Goal: Information Seeking & Learning: Learn about a topic

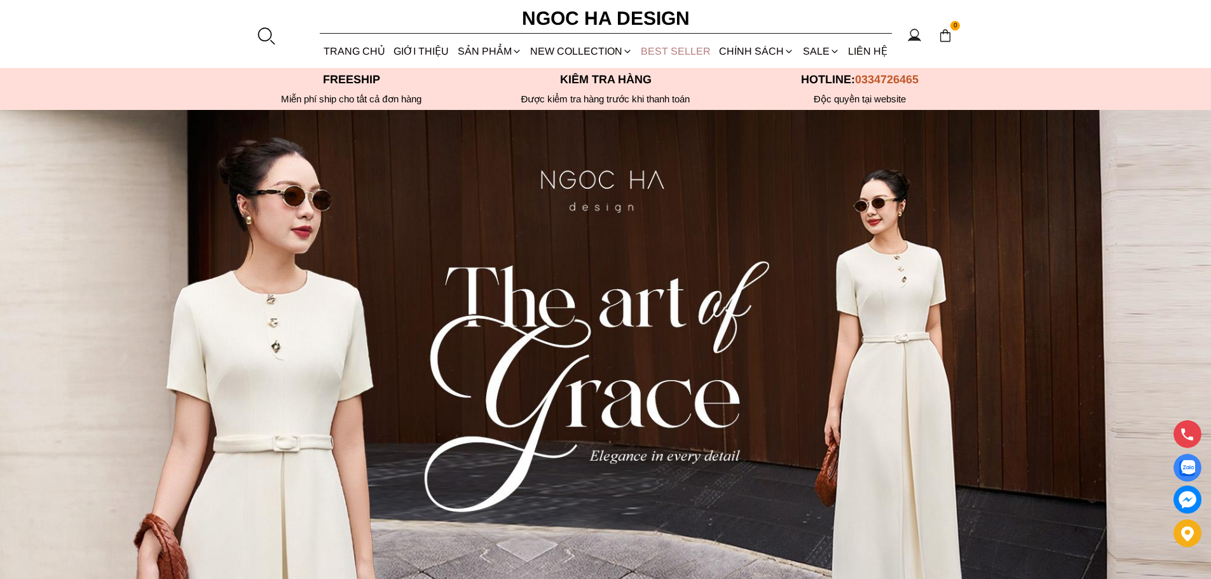
click at [675, 50] on link "BEST SELLER" at bounding box center [676, 51] width 78 height 34
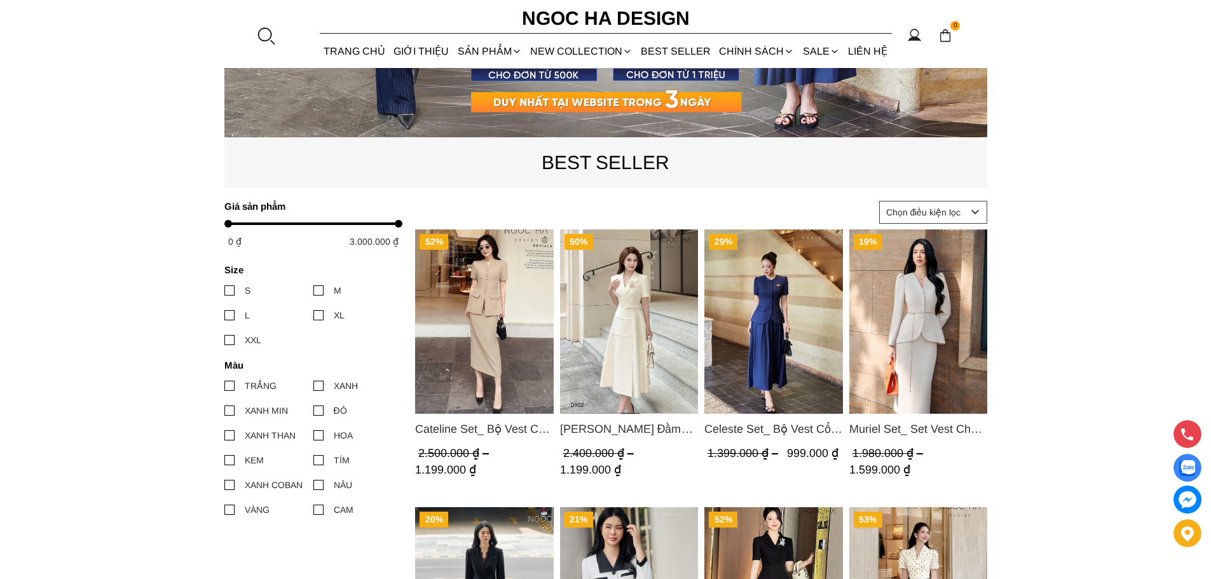
scroll to position [445, 0]
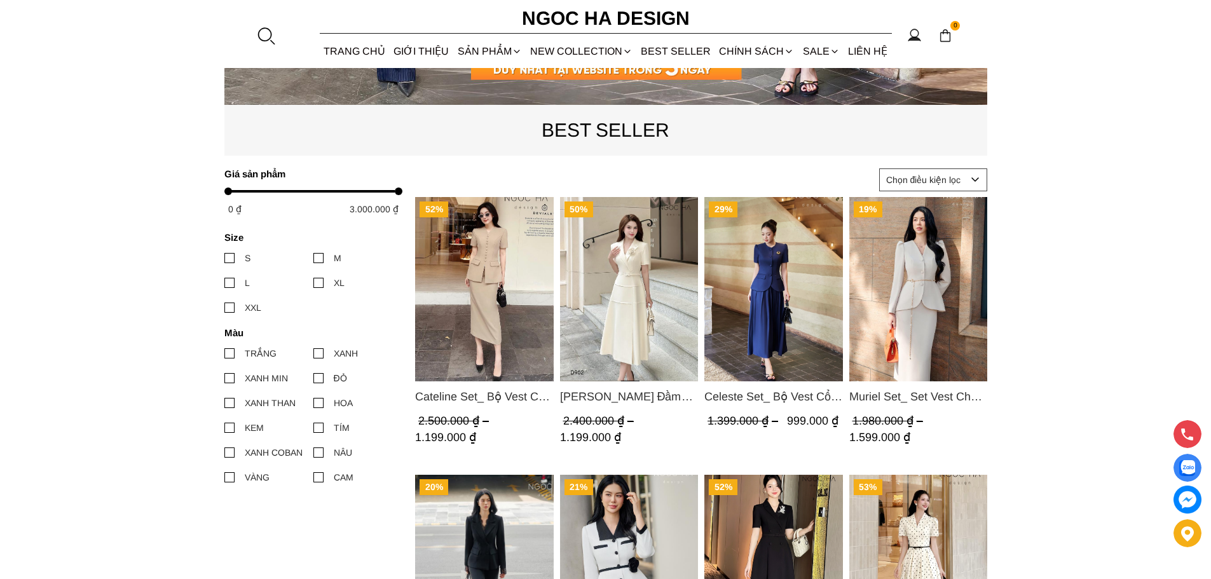
click at [781, 285] on img "Product image - Celeste Set_ Bộ Vest Cổ Tròn Chân Váy Nhún Xòe Màu Xanh Bò BJ142" at bounding box center [774, 289] width 139 height 184
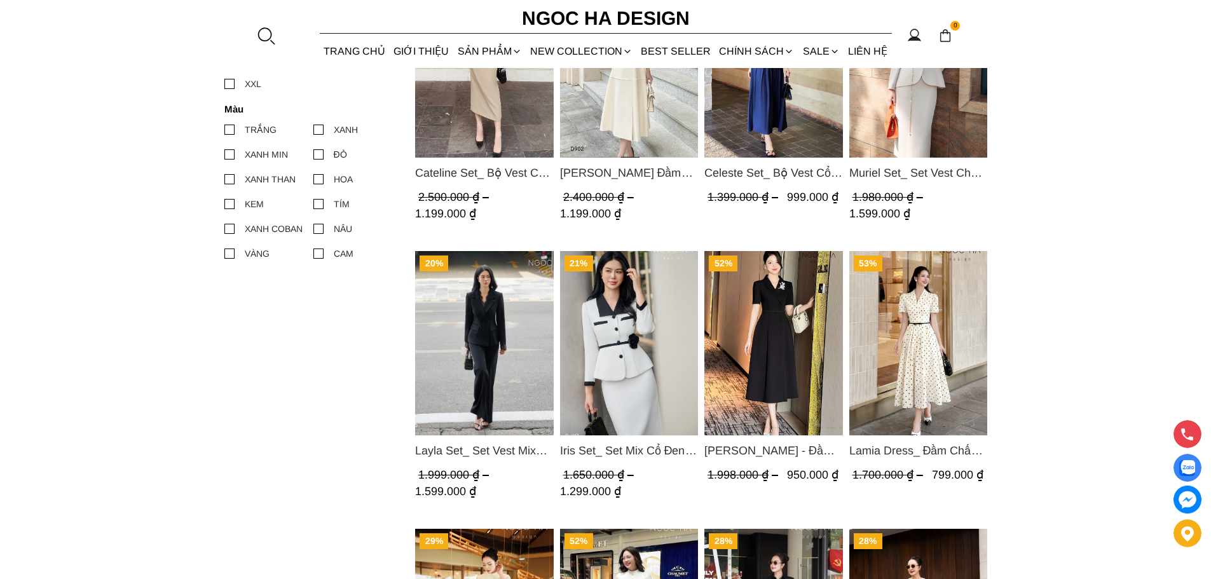
scroll to position [699, 0]
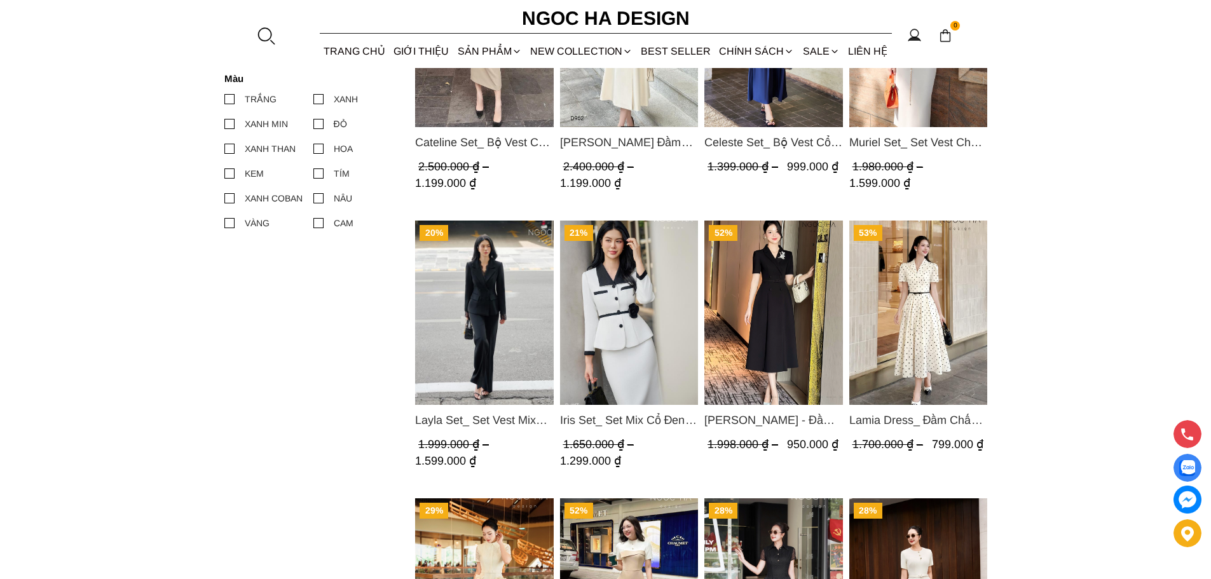
click at [491, 304] on img "Product image - Layla Set_ Set Vest Mix Ren Đen Quần Suông BQ-06" at bounding box center [484, 313] width 139 height 184
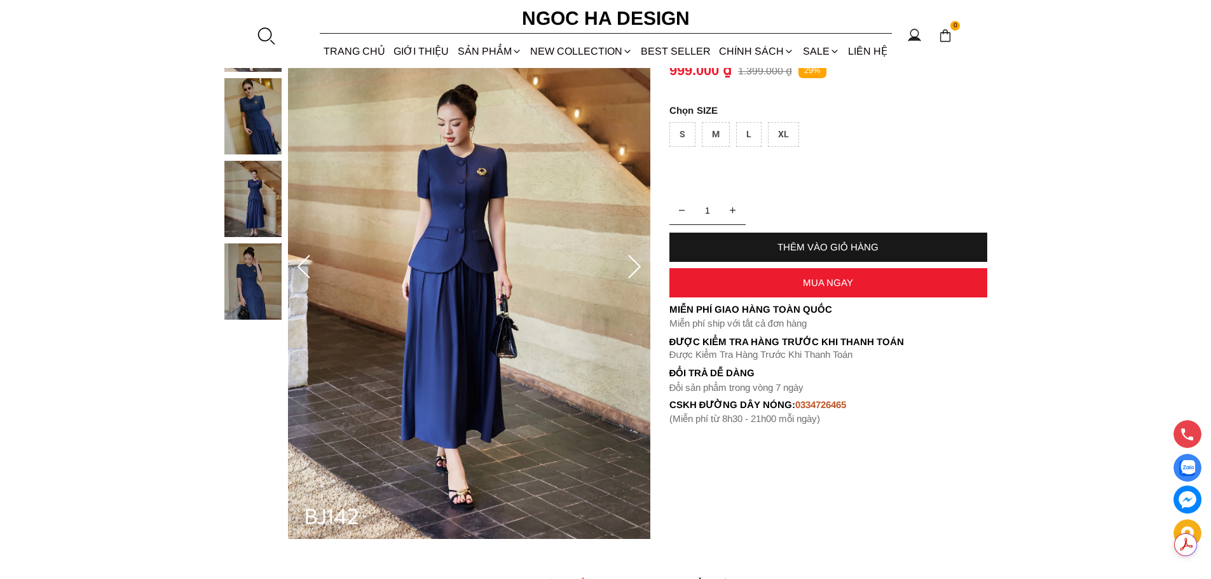
scroll to position [191, 0]
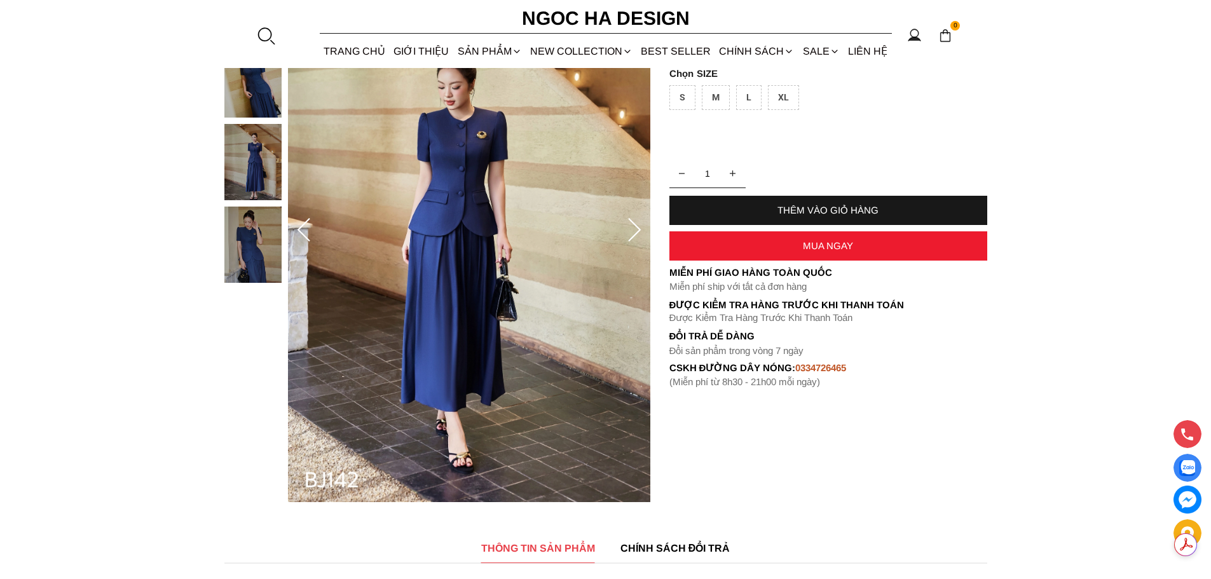
click at [258, 172] on img at bounding box center [252, 162] width 57 height 76
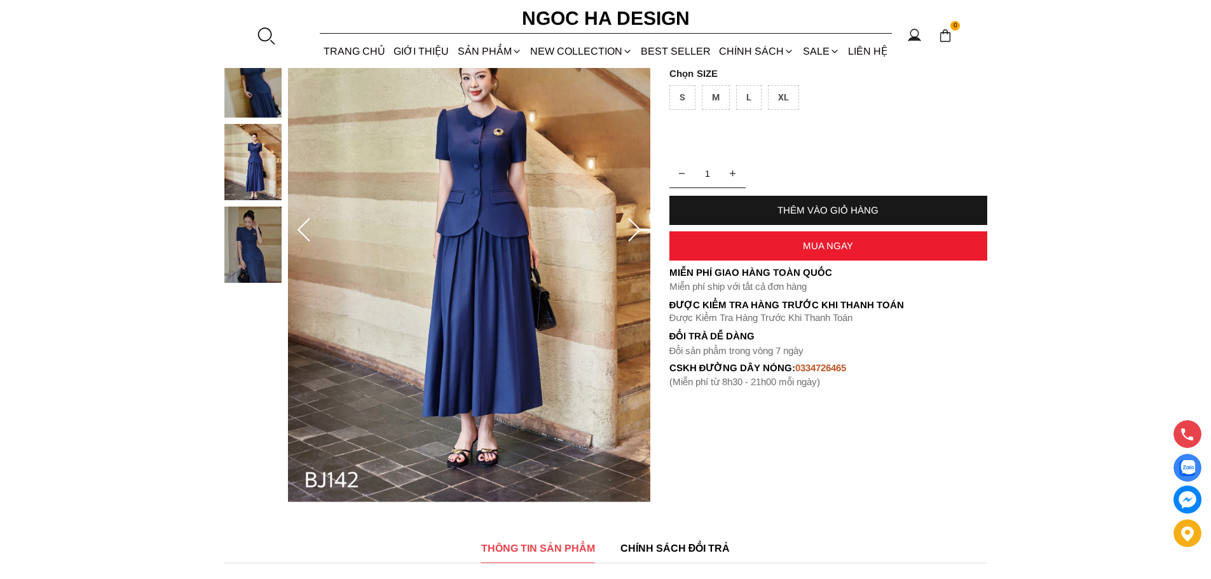
click at [254, 244] on img at bounding box center [252, 245] width 57 height 76
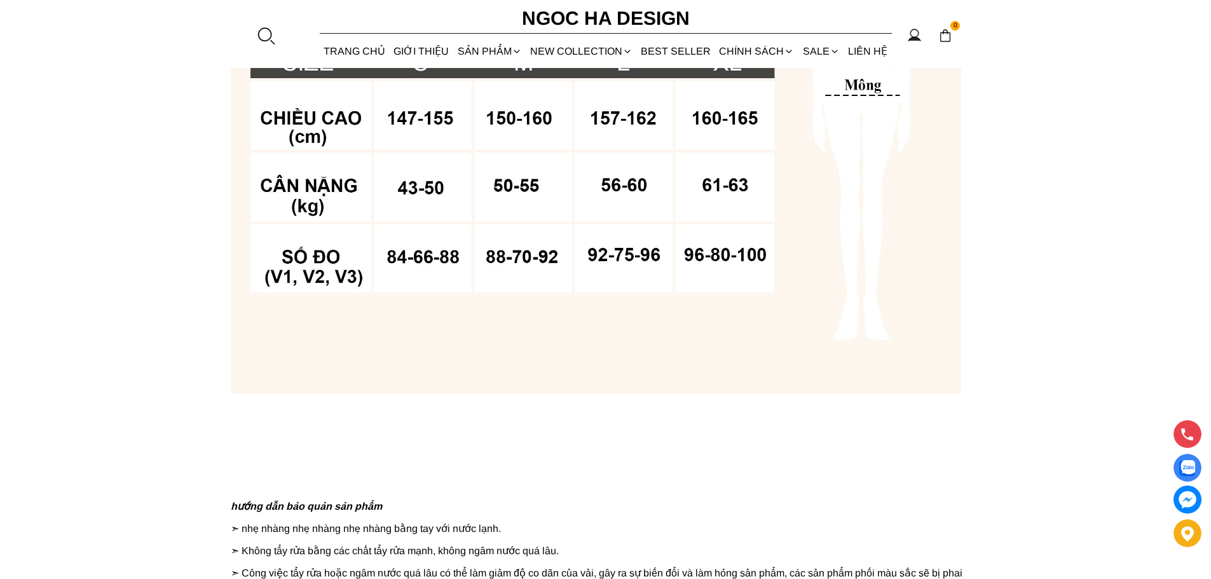
scroll to position [1017, 0]
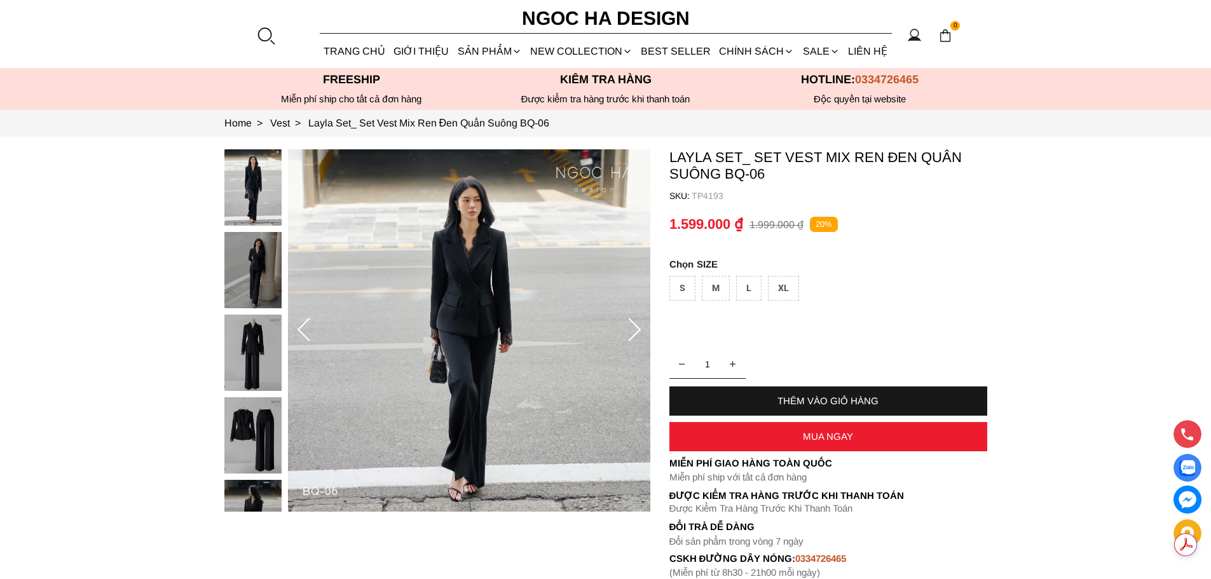
click at [252, 266] on img at bounding box center [252, 270] width 57 height 76
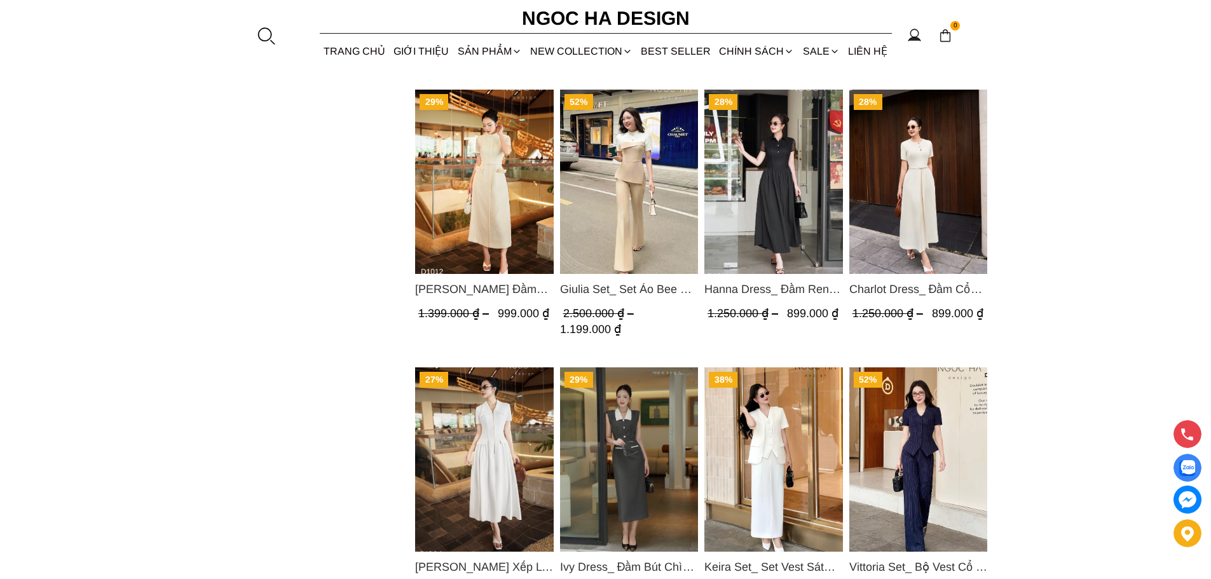
scroll to position [890, 0]
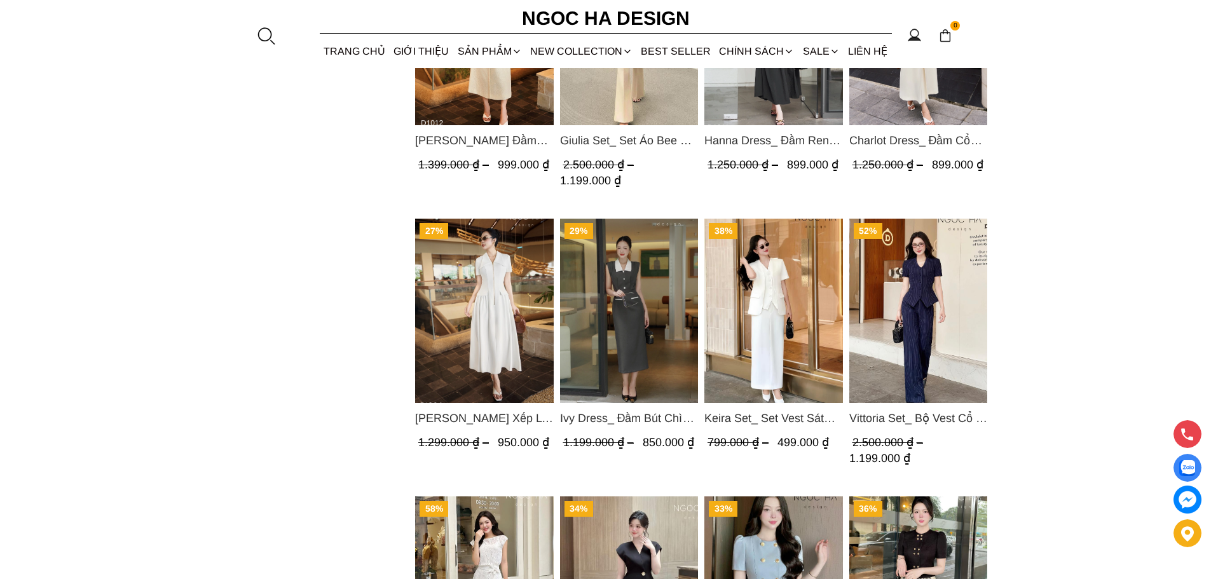
click at [944, 294] on img "Product image - Vittoria Set_ Bộ Vest Cổ V Quần Suông Kẻ Sọc BQ013" at bounding box center [918, 311] width 139 height 184
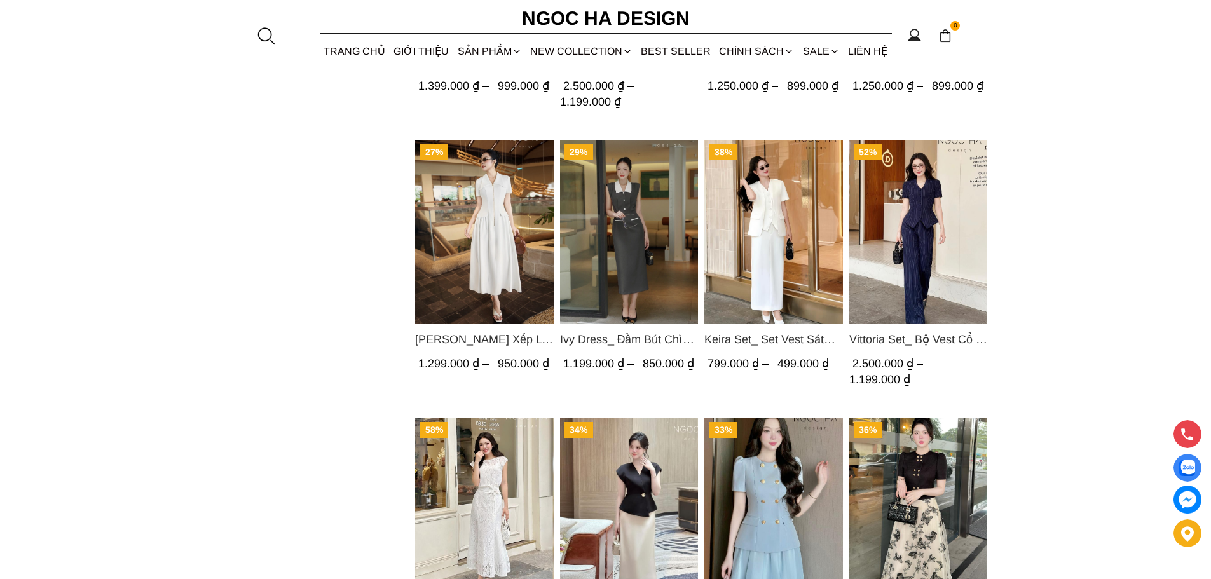
scroll to position [954, 0]
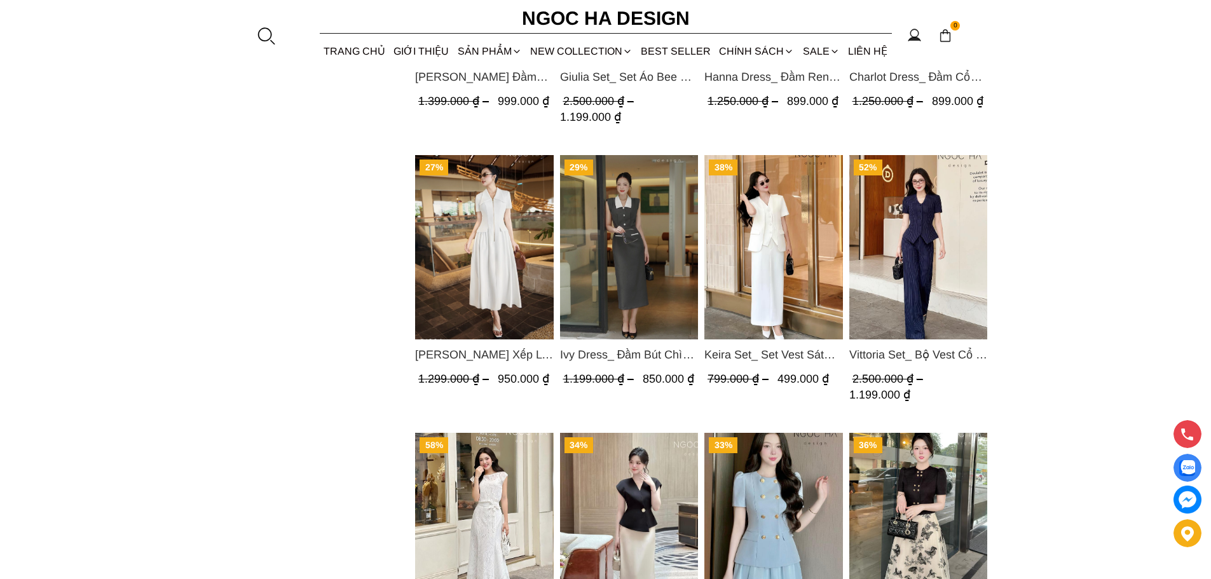
click at [793, 273] on img "Product image - Keira Set_ Set Vest Sát Nách Kết Hợp Chân Váy Bút Chì Mix Áo Kh…" at bounding box center [774, 247] width 139 height 184
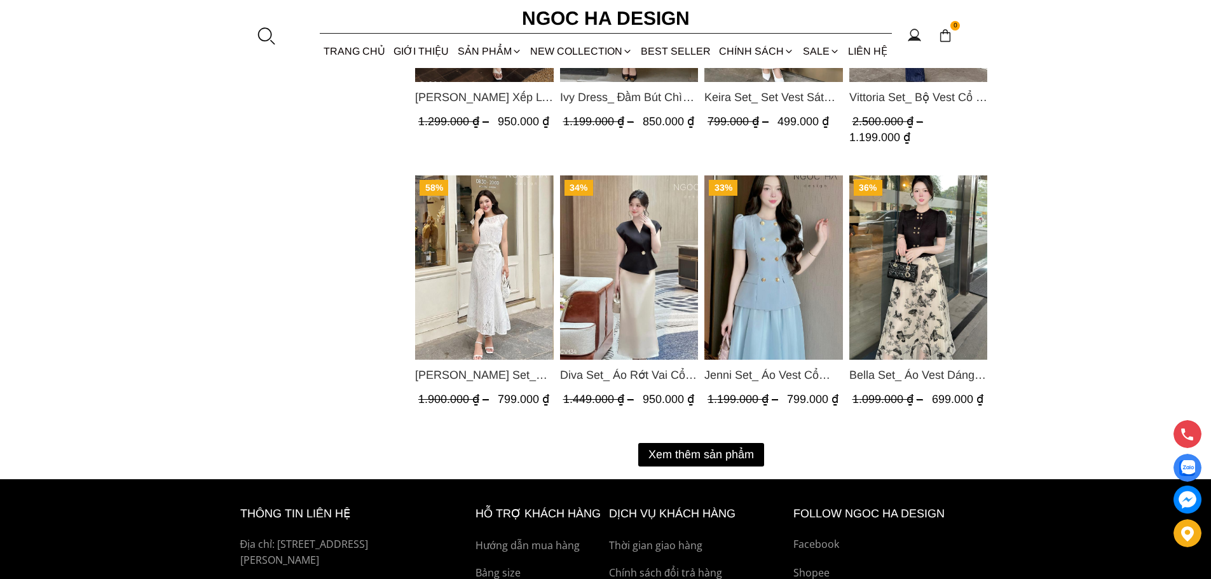
scroll to position [1272, 0]
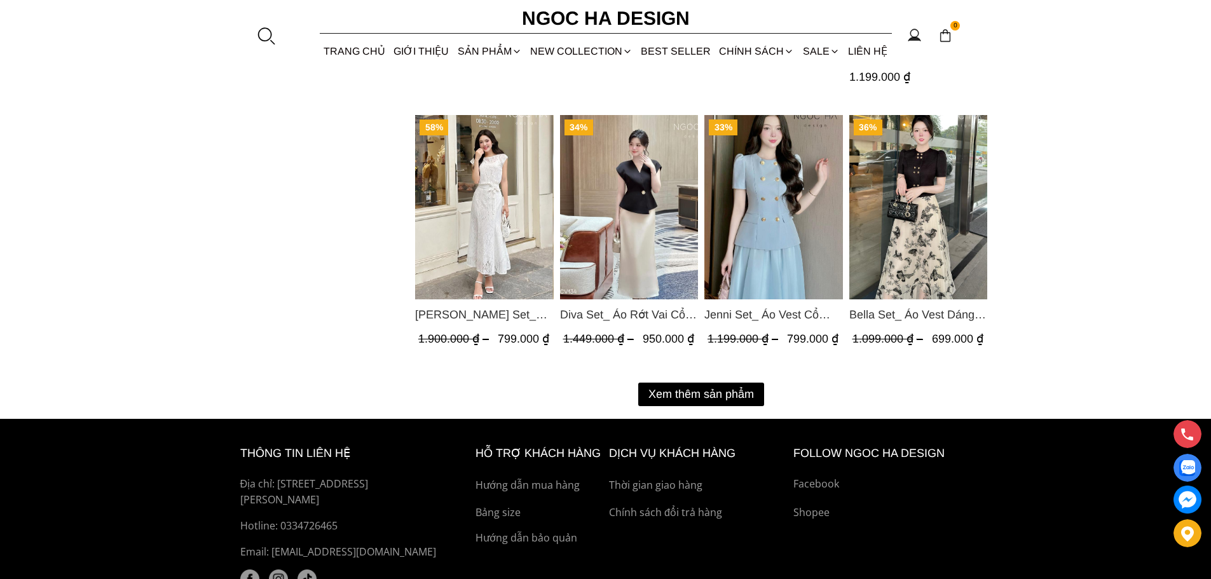
click at [743, 390] on button "Xem thêm sản phẩm" at bounding box center [701, 395] width 126 height 24
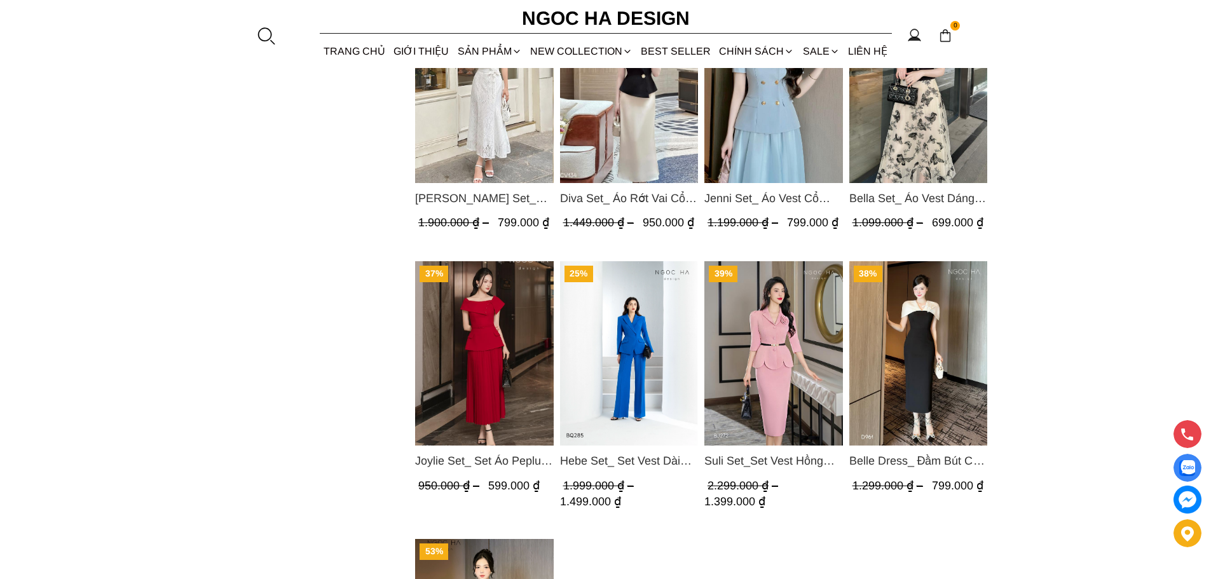
scroll to position [1399, 0]
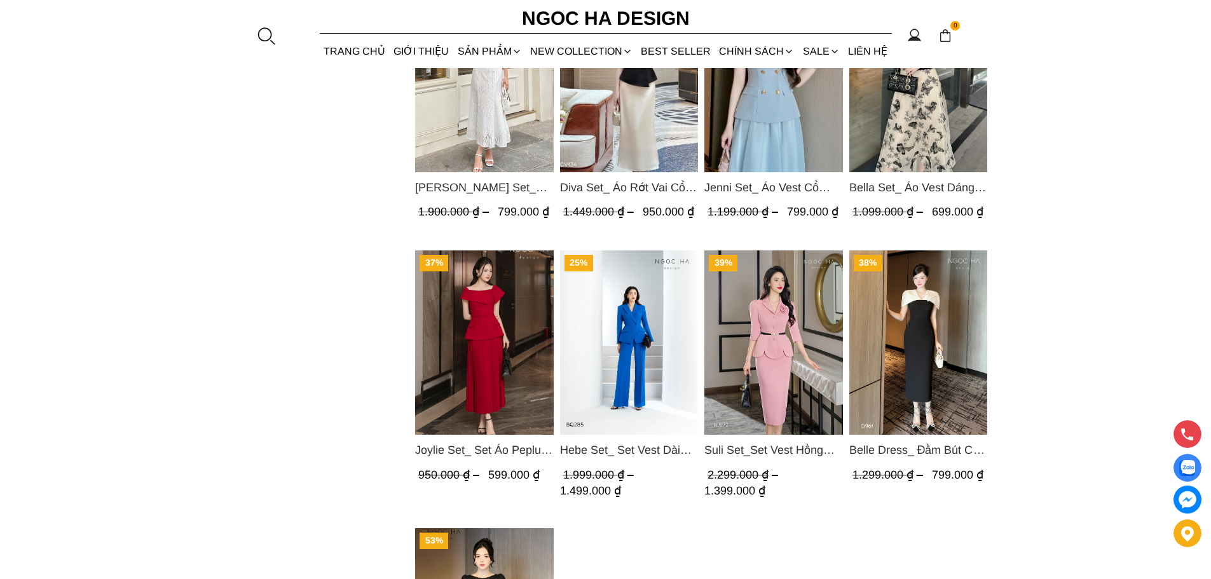
click at [497, 361] on img "Product image - Joylie Set_ Set Áo Peplum Vai Lệch, Chân Váy Dập Ly Màu Đỏ A956…" at bounding box center [484, 343] width 139 height 184
click at [638, 354] on img "Product image - Hebe Set_ Set Vest Dài Tay BQ285" at bounding box center [629, 343] width 139 height 184
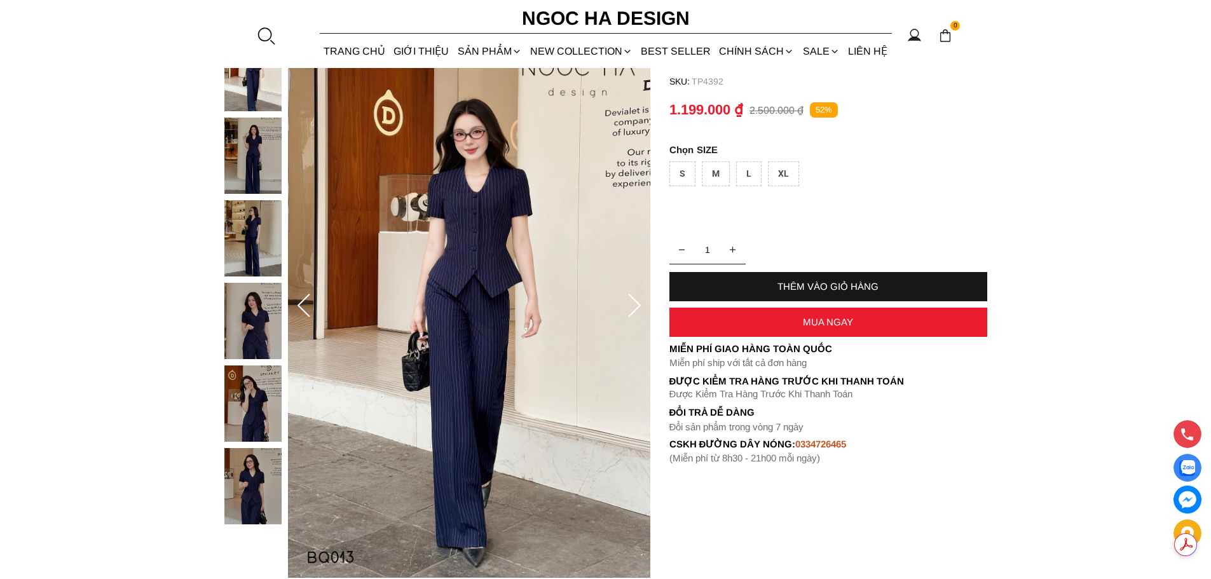
scroll to position [127, 0]
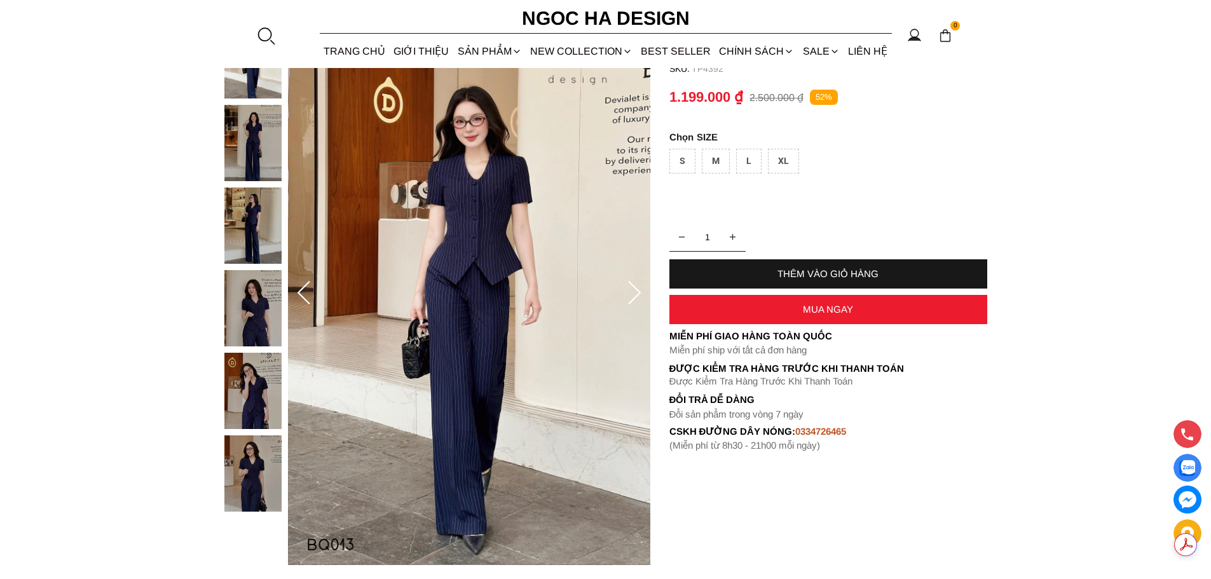
click at [630, 287] on icon at bounding box center [634, 293] width 25 height 25
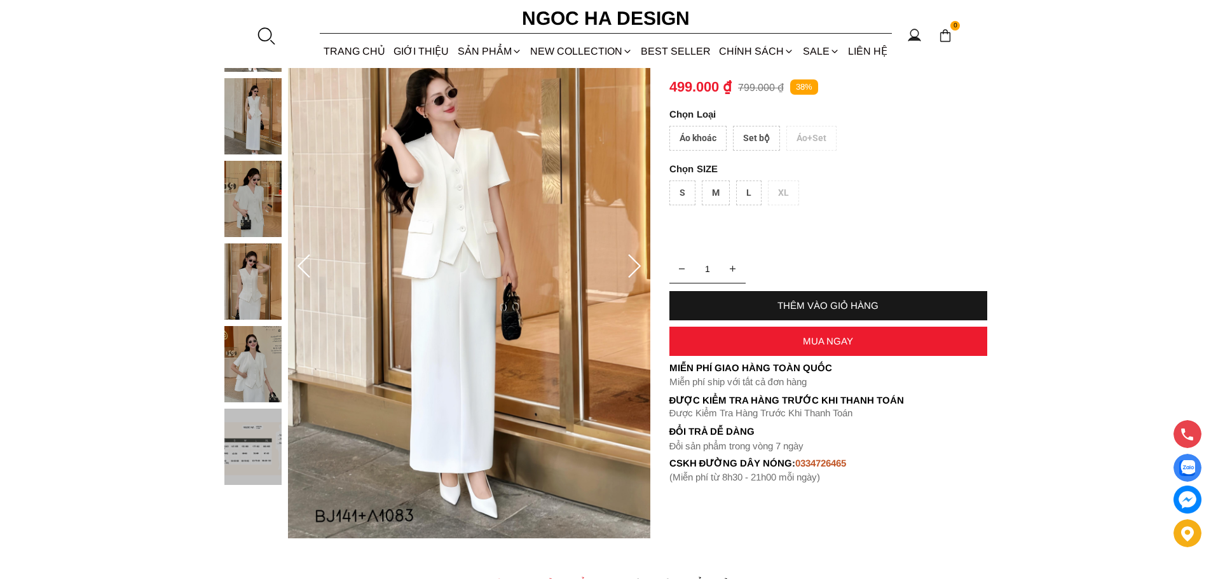
scroll to position [191, 0]
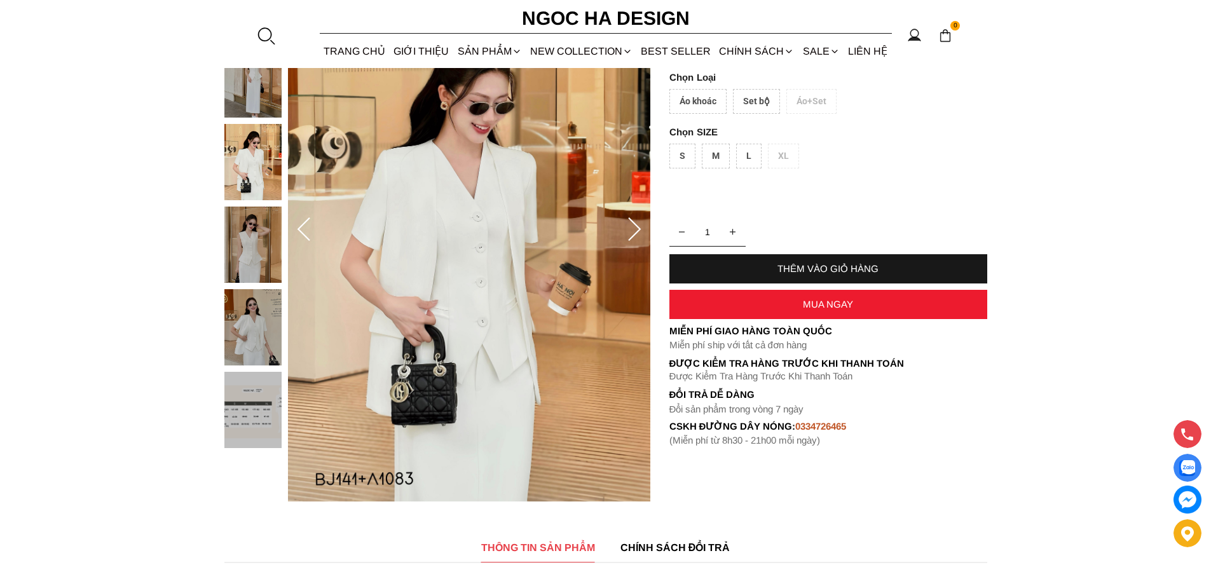
click at [692, 95] on div "Áo khoác" at bounding box center [698, 101] width 57 height 25
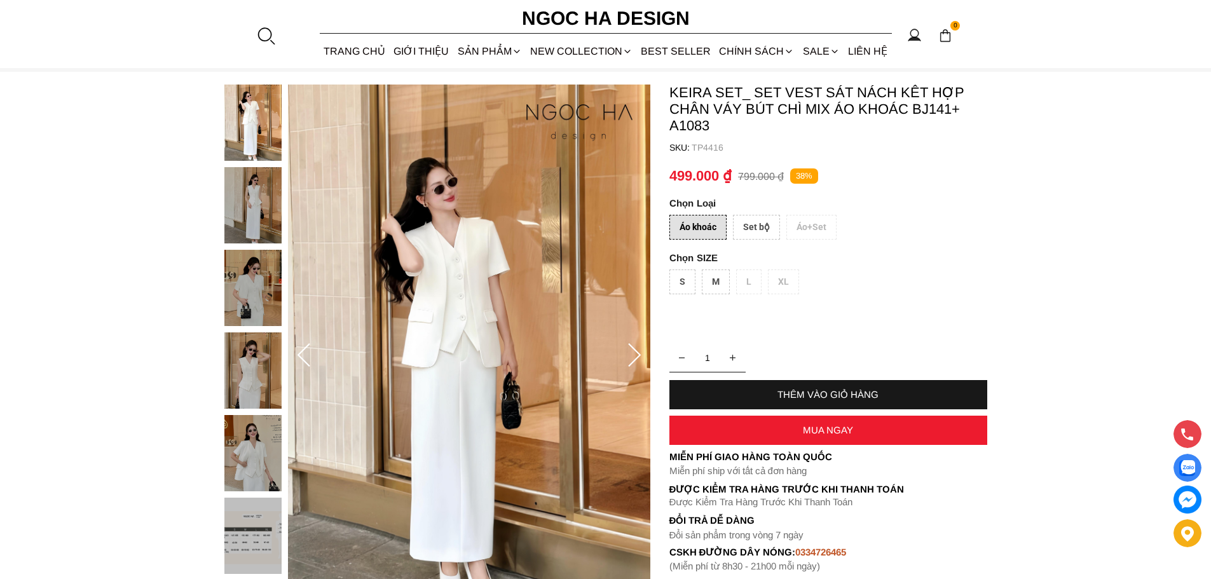
scroll to position [64, 0]
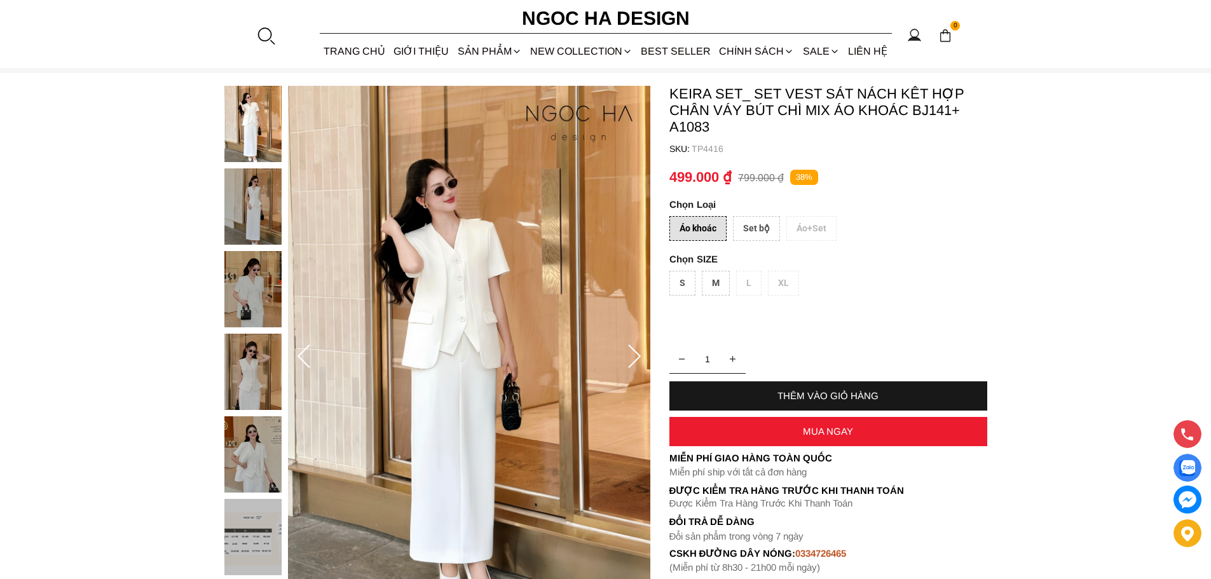
click at [761, 229] on div "Set bộ" at bounding box center [756, 228] width 47 height 25
click at [695, 229] on div "Áo khoác" at bounding box center [698, 228] width 57 height 25
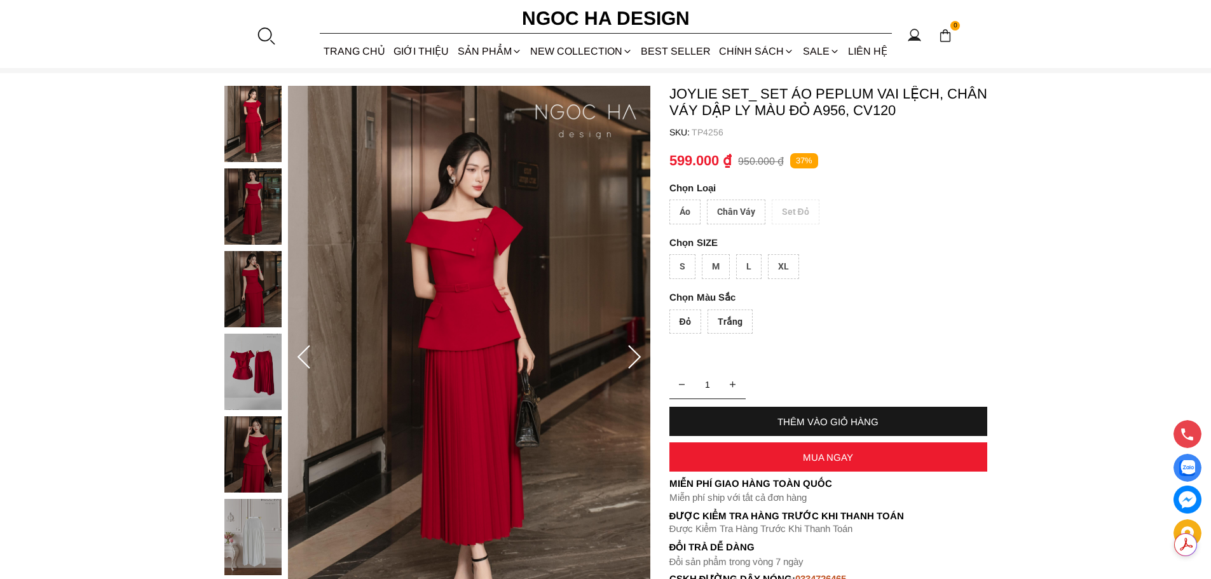
click at [632, 355] on icon at bounding box center [634, 357] width 25 height 25
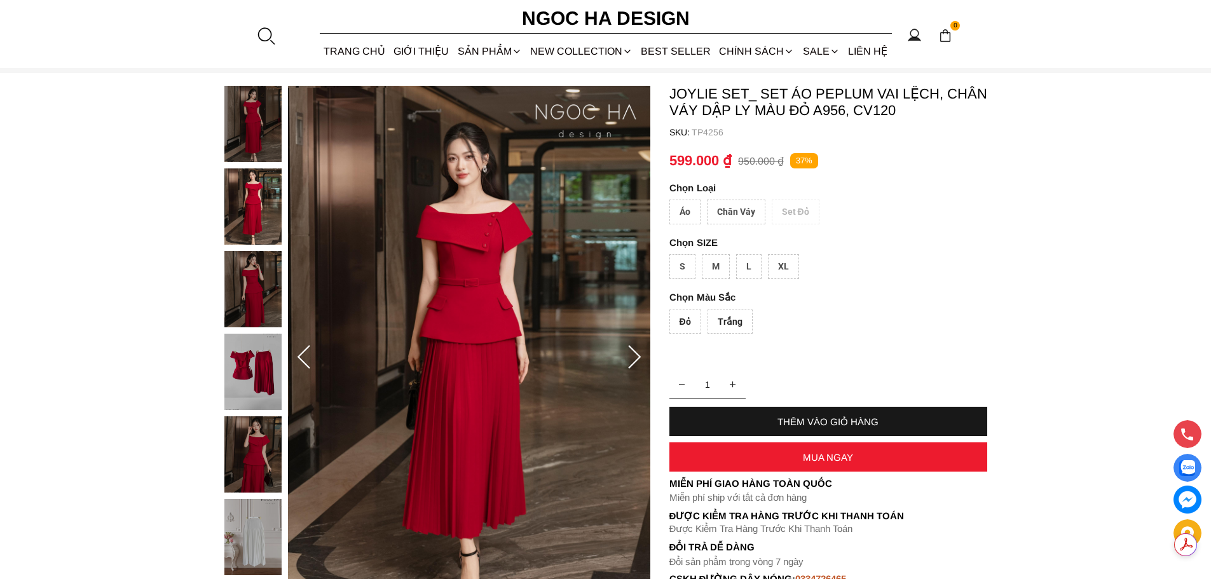
click at [632, 355] on icon at bounding box center [634, 357] width 25 height 25
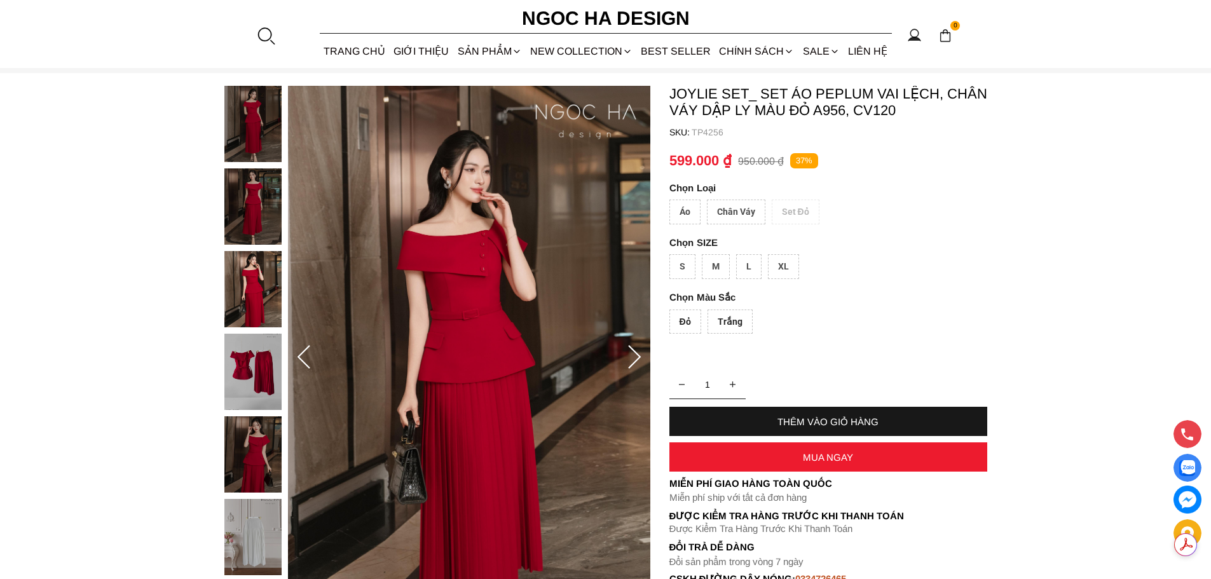
click at [632, 355] on icon at bounding box center [634, 357] width 25 height 25
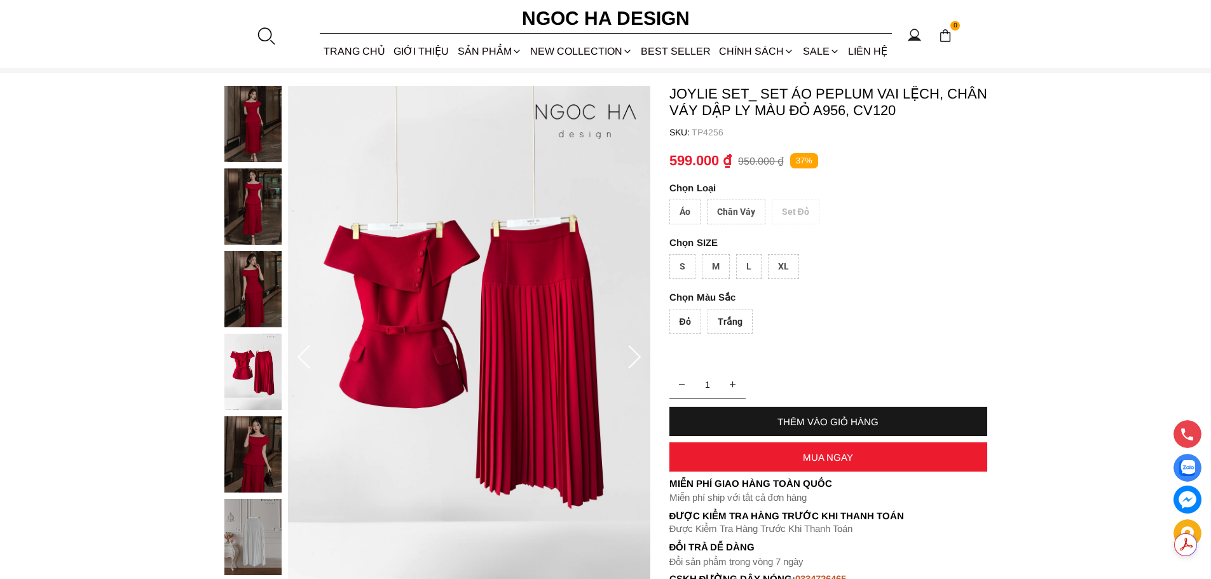
click at [259, 105] on div at bounding box center [256, 375] width 64 height 579
click at [257, 202] on img at bounding box center [252, 206] width 57 height 76
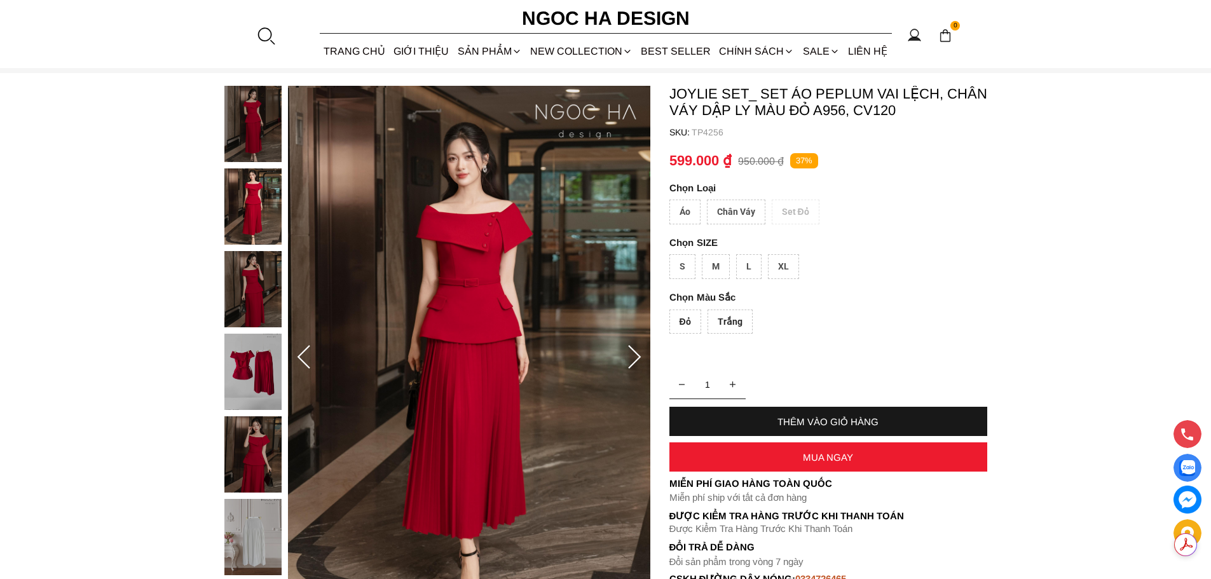
click at [252, 124] on img at bounding box center [252, 124] width 57 height 76
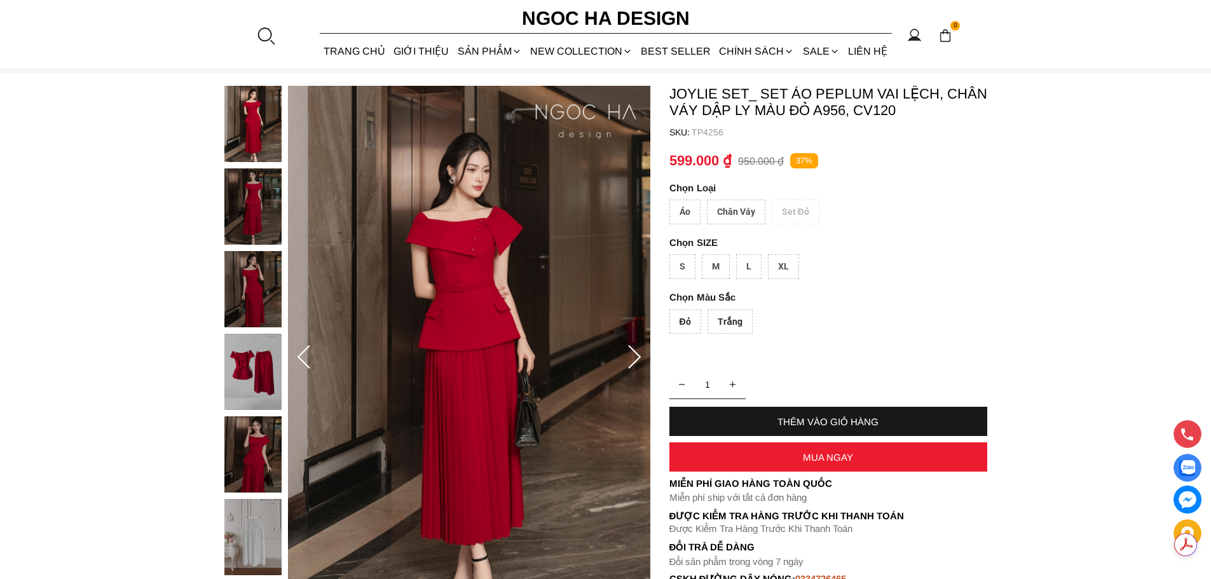
click at [248, 201] on img at bounding box center [252, 206] width 57 height 76
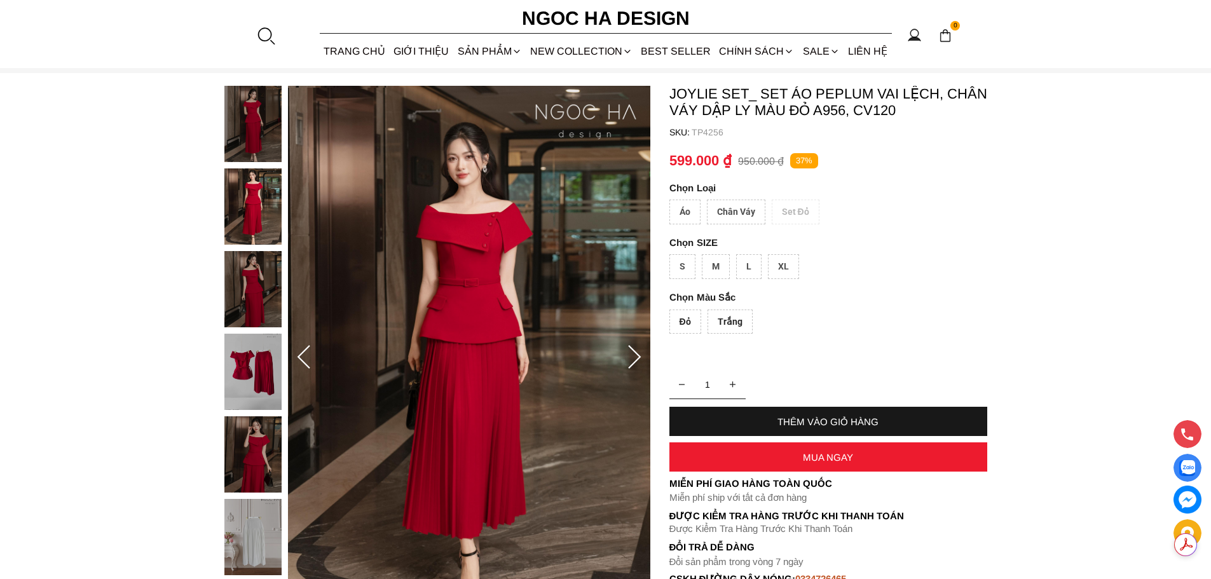
click at [261, 277] on img at bounding box center [252, 289] width 57 height 76
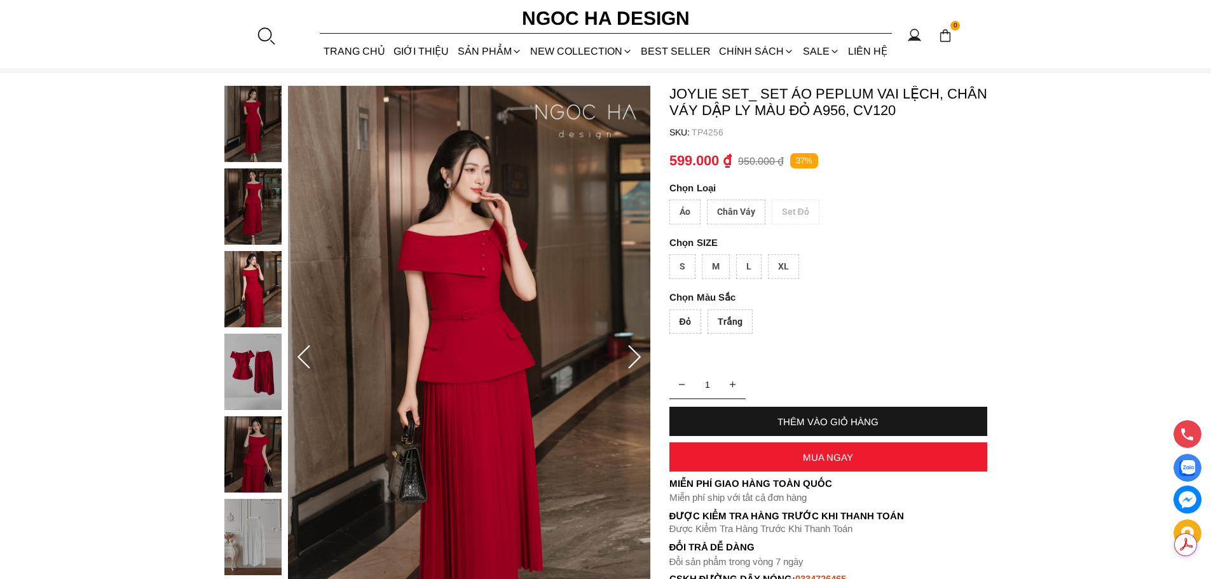
click at [258, 360] on img at bounding box center [252, 372] width 57 height 76
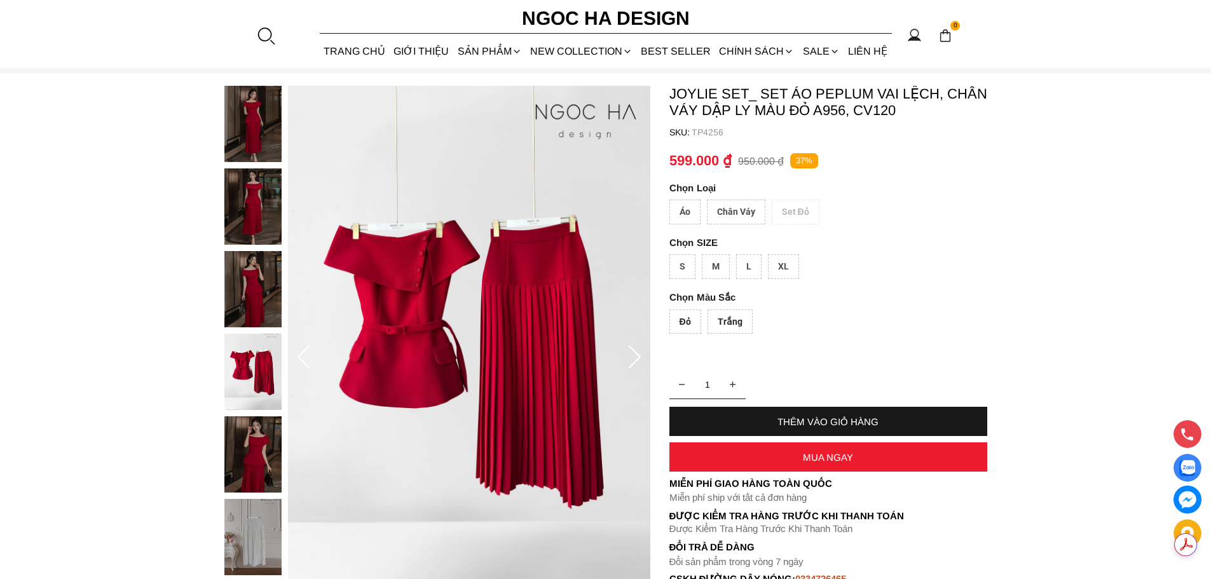
click at [254, 111] on img at bounding box center [252, 124] width 57 height 76
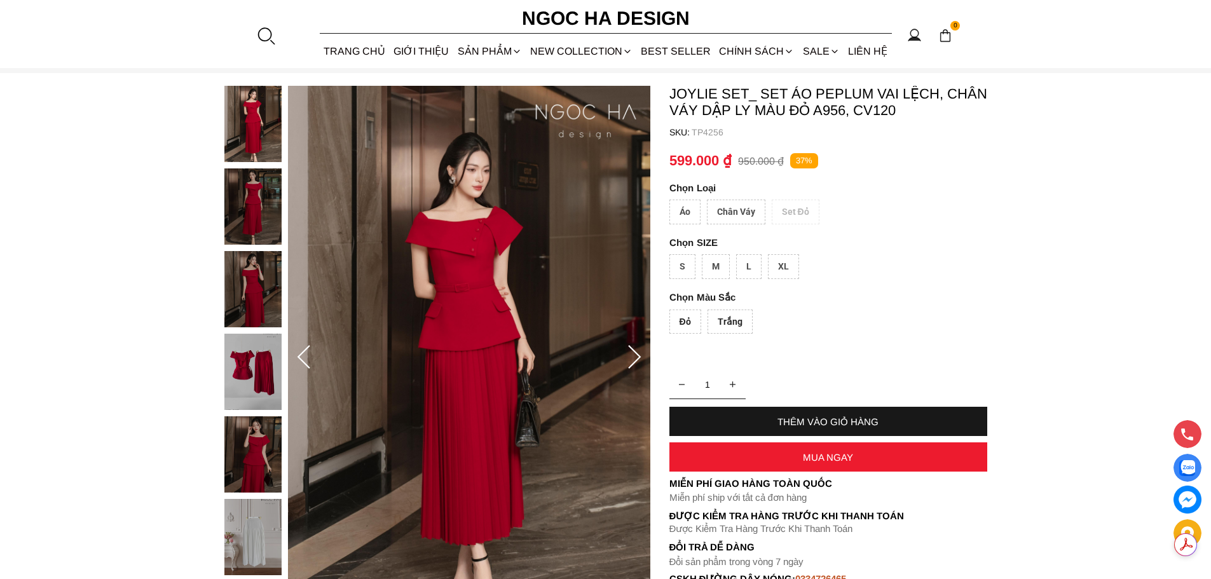
click at [252, 112] on div at bounding box center [256, 375] width 64 height 579
click at [265, 221] on img at bounding box center [252, 206] width 57 height 76
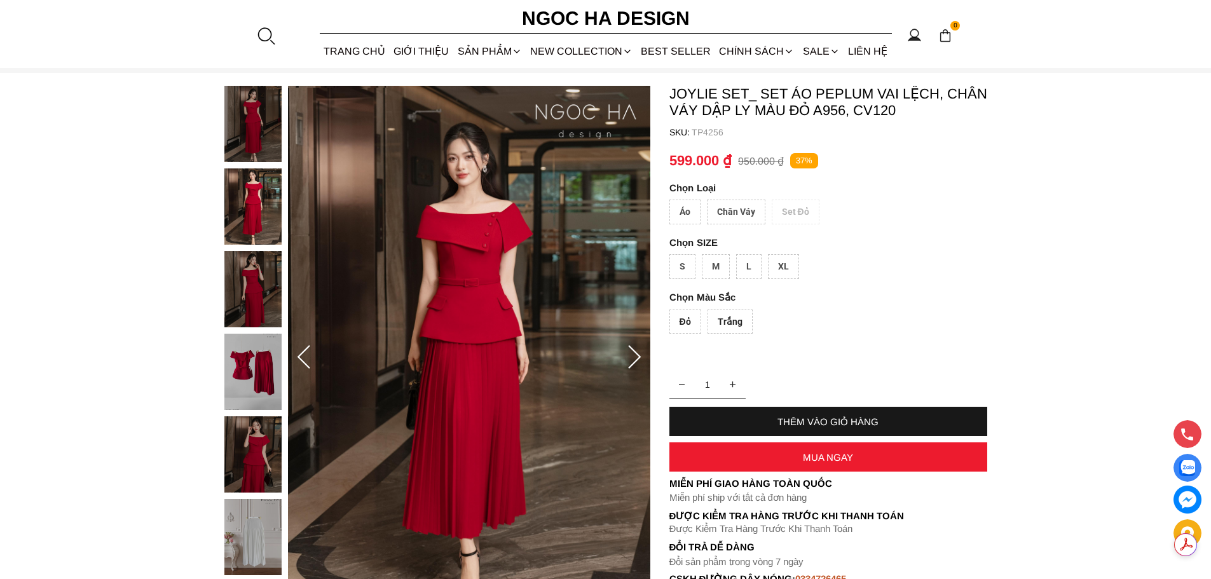
click at [252, 306] on img at bounding box center [252, 289] width 57 height 76
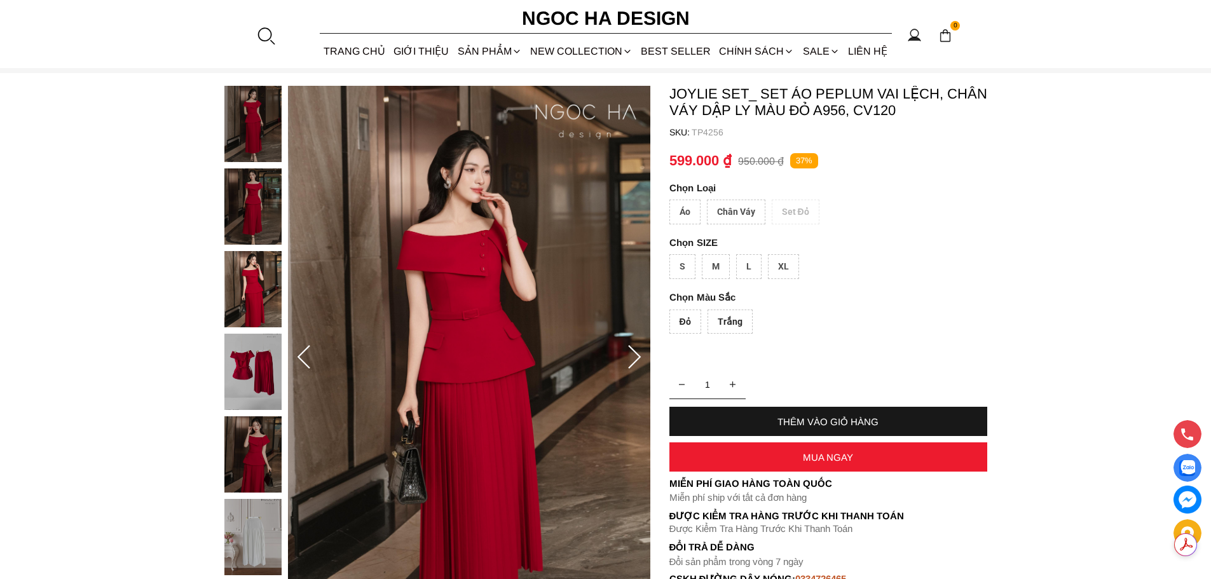
click at [251, 363] on div at bounding box center [256, 375] width 64 height 579
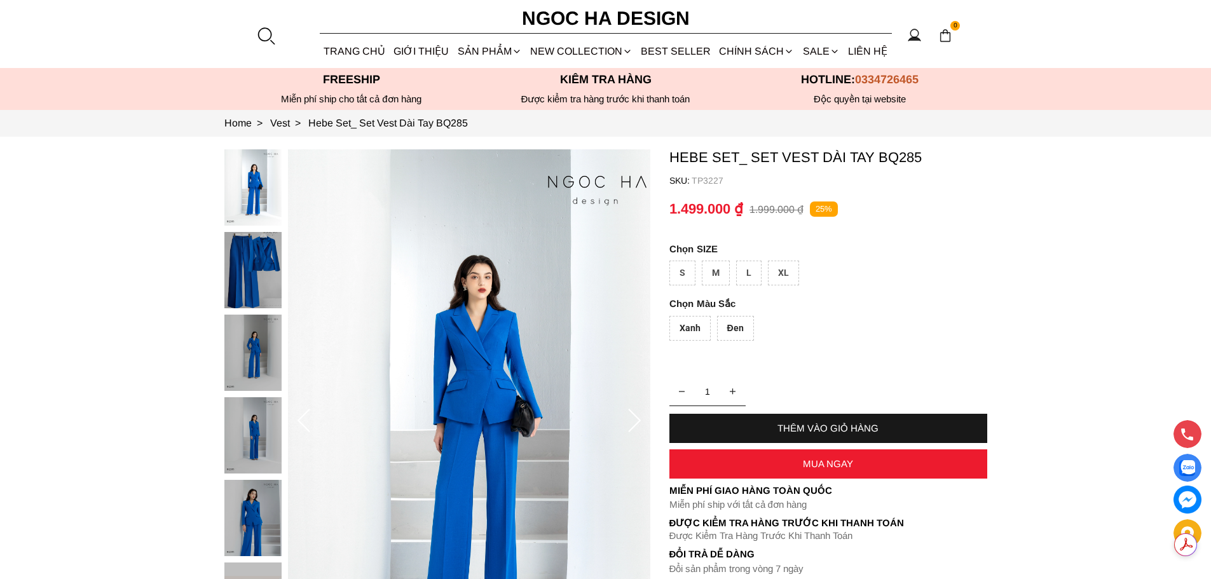
click at [249, 190] on img at bounding box center [252, 187] width 57 height 76
click at [256, 280] on img at bounding box center [252, 270] width 57 height 76
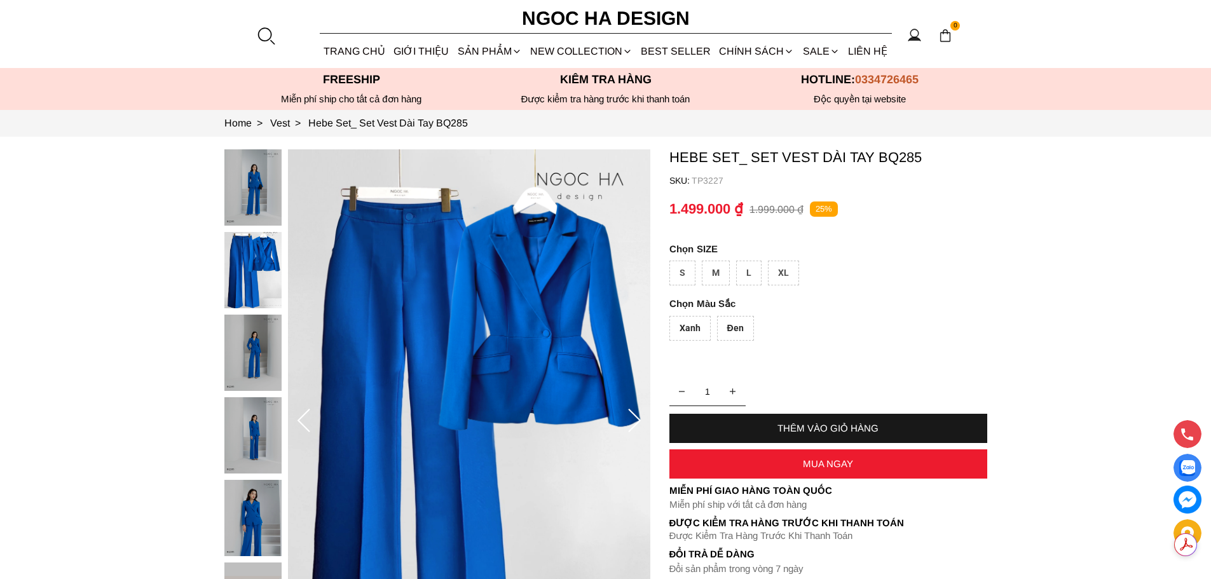
click at [265, 362] on img at bounding box center [252, 353] width 57 height 76
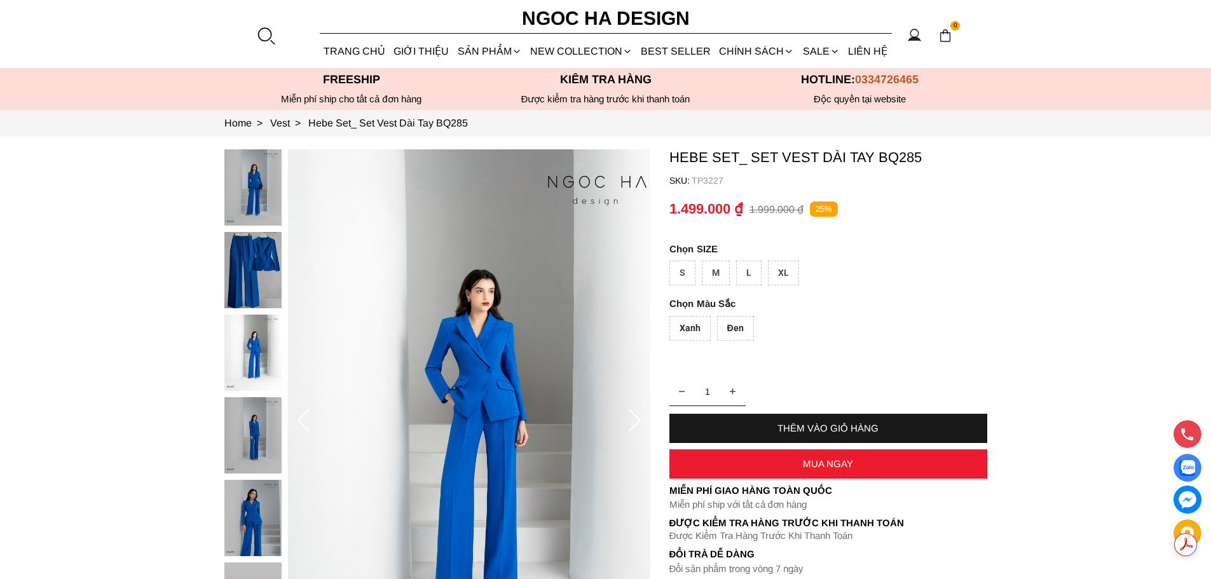
click at [261, 420] on img at bounding box center [252, 435] width 57 height 76
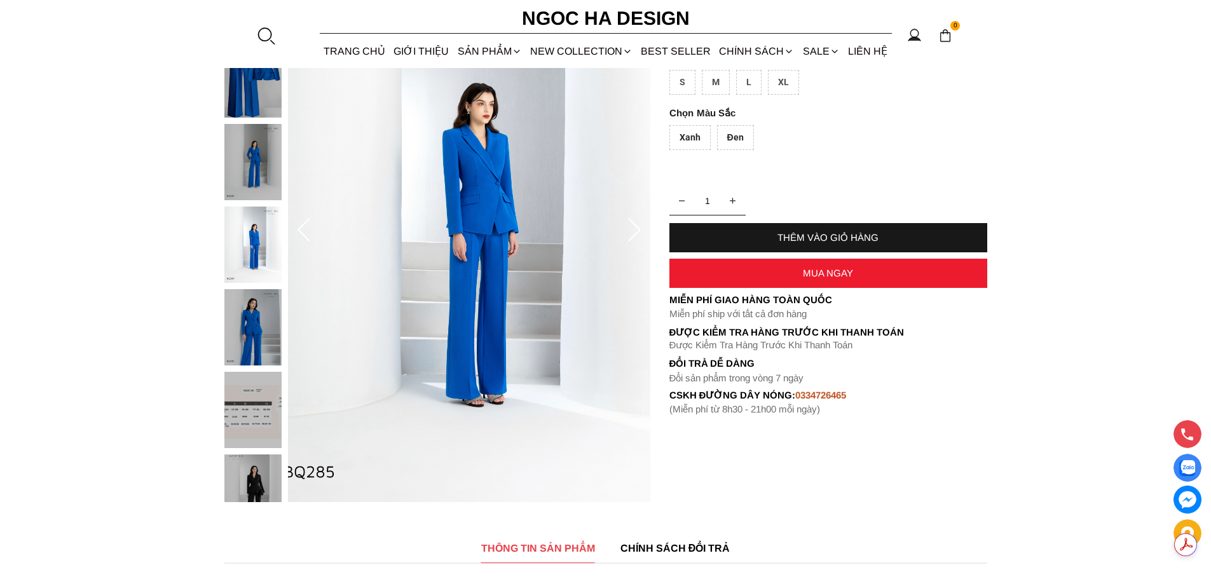
click at [254, 331] on img at bounding box center [252, 327] width 57 height 76
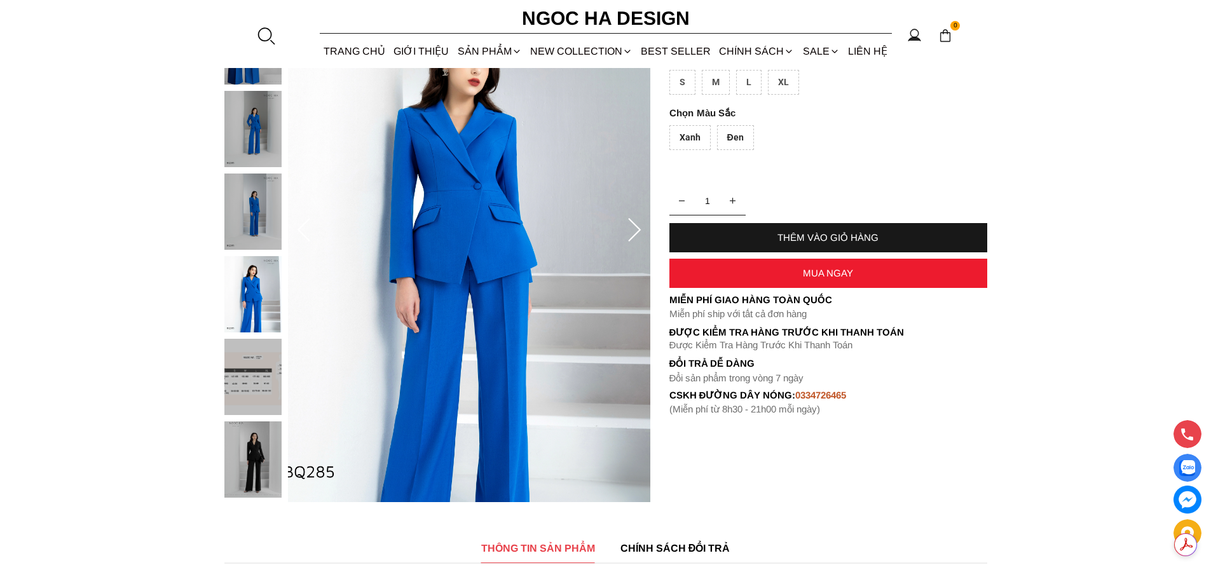
click at [262, 124] on img at bounding box center [252, 129] width 57 height 76
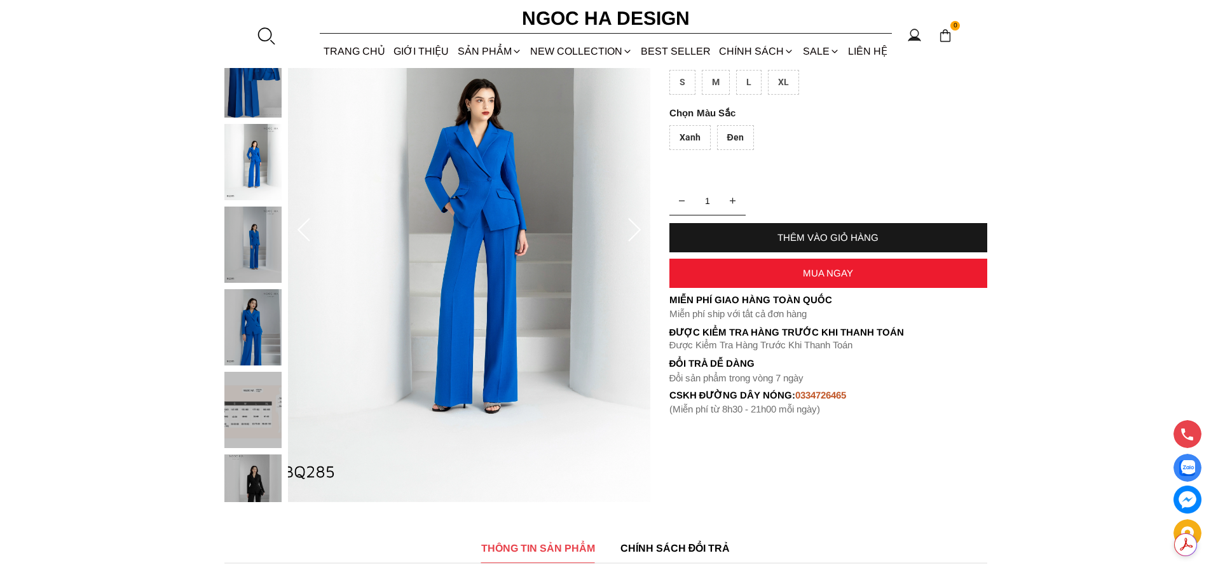
click at [252, 88] on img at bounding box center [252, 79] width 57 height 76
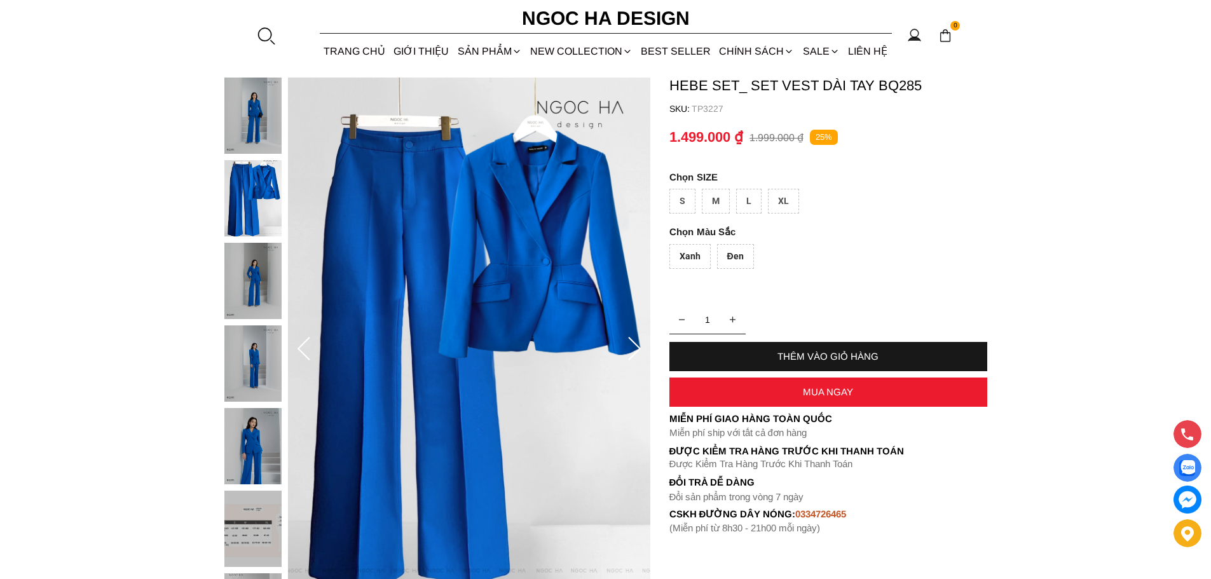
scroll to position [64, 0]
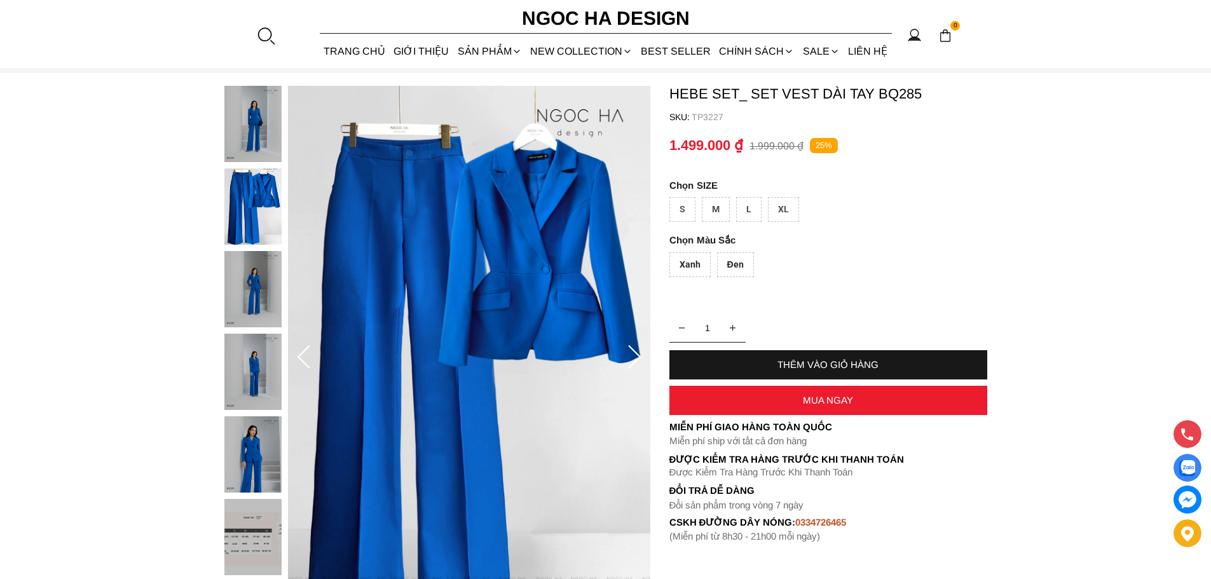
click at [250, 210] on img at bounding box center [252, 206] width 57 height 76
click at [248, 293] on img at bounding box center [252, 289] width 57 height 76
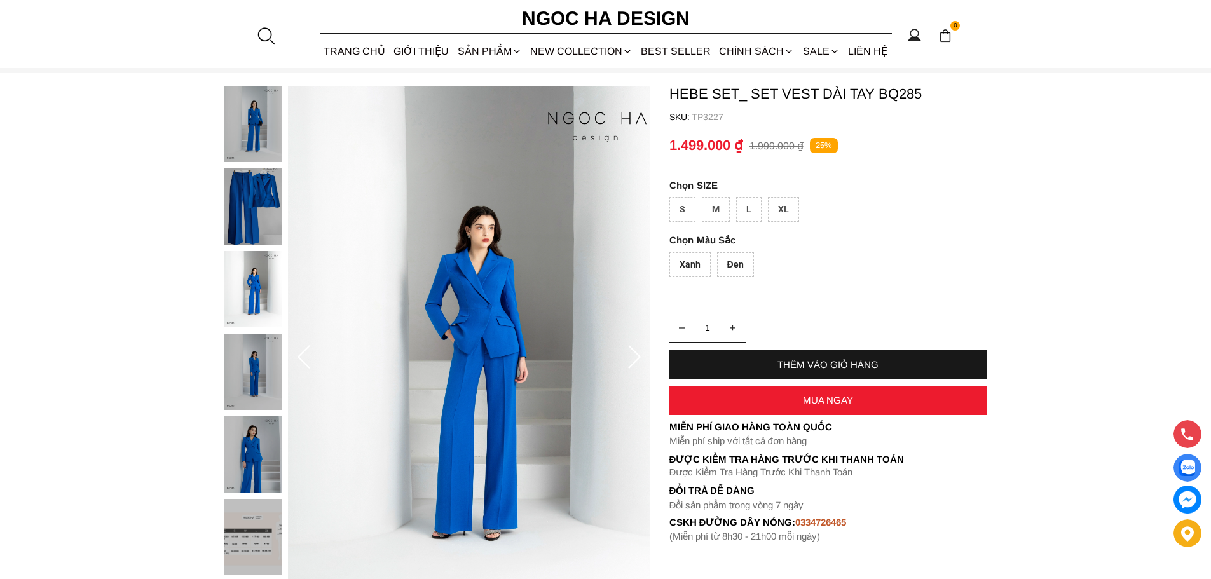
click at [252, 350] on img at bounding box center [252, 372] width 57 height 76
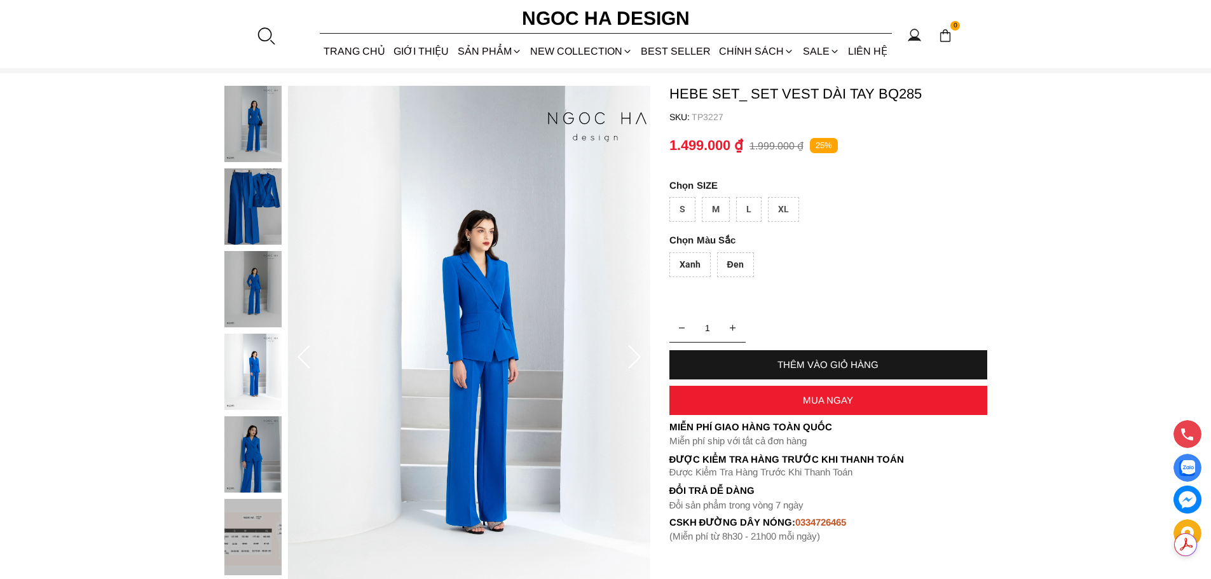
scroll to position [0, 0]
click at [271, 438] on img at bounding box center [252, 454] width 57 height 76
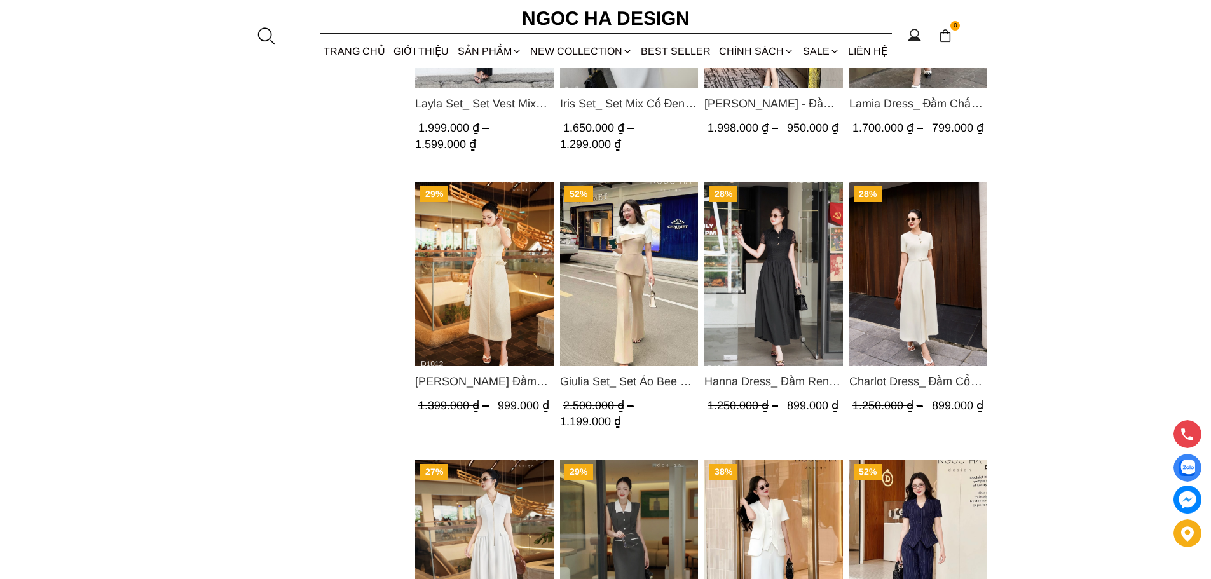
scroll to position [1022, 0]
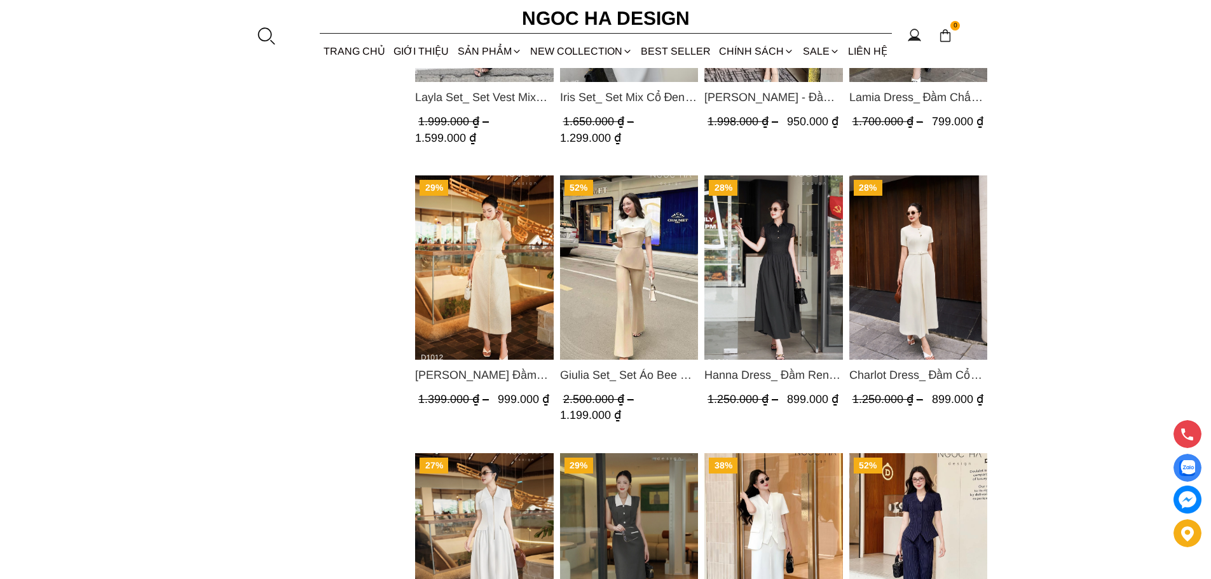
click at [628, 273] on img "Product image - Giulia Set_ Set Áo Bee Mix Cổ Trắng Đính Cúc Quần Loe BQ014" at bounding box center [629, 267] width 139 height 184
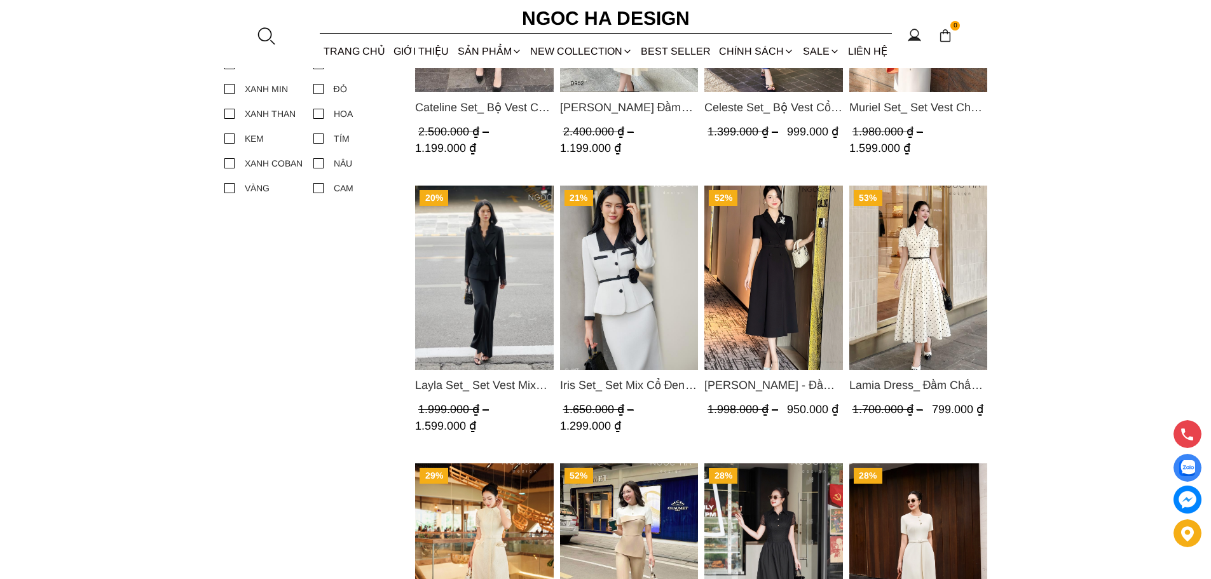
scroll to position [705, 0]
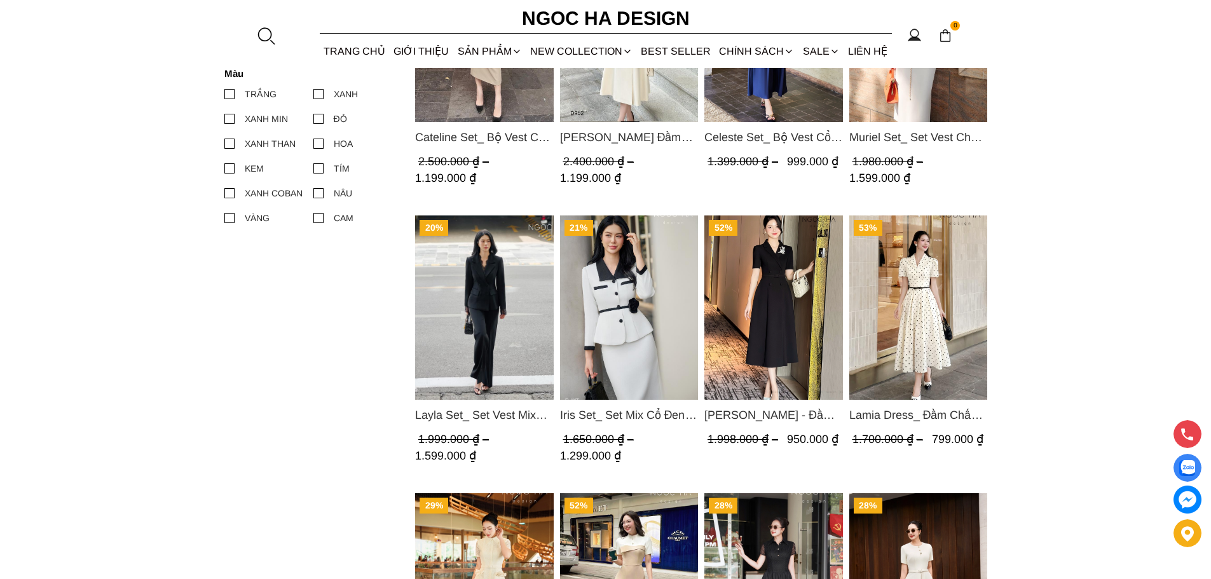
click at [612, 312] on img "Product image - Iris Set_ Set Mix Cổ Đen Chân Váy Bút Chì Màu Trắng Kèm Đai Hoa…" at bounding box center [629, 308] width 139 height 184
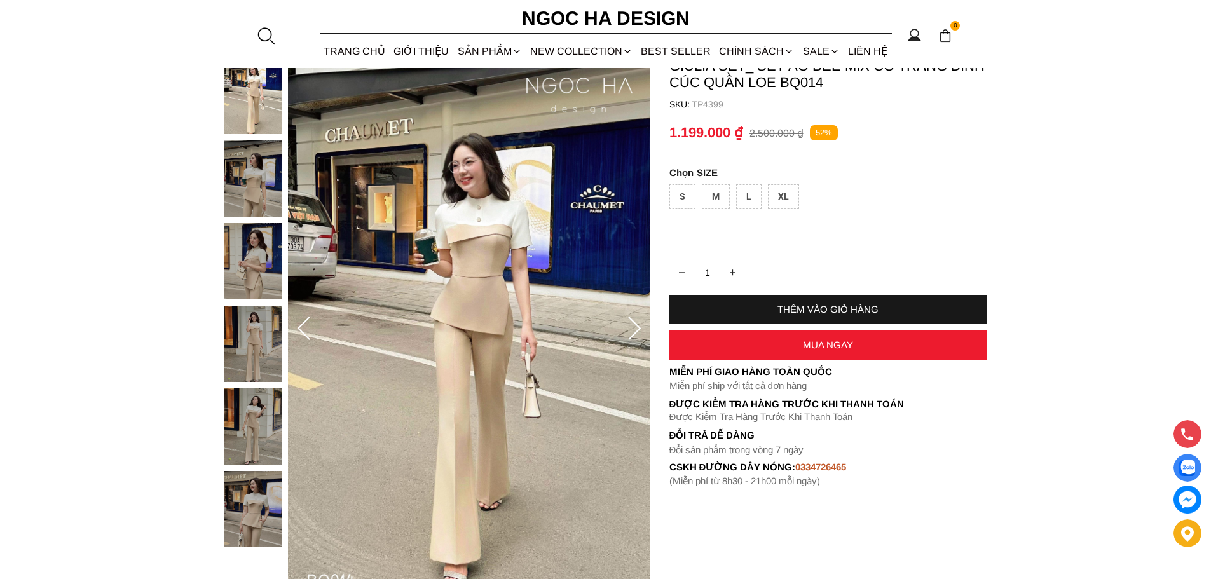
scroll to position [64, 0]
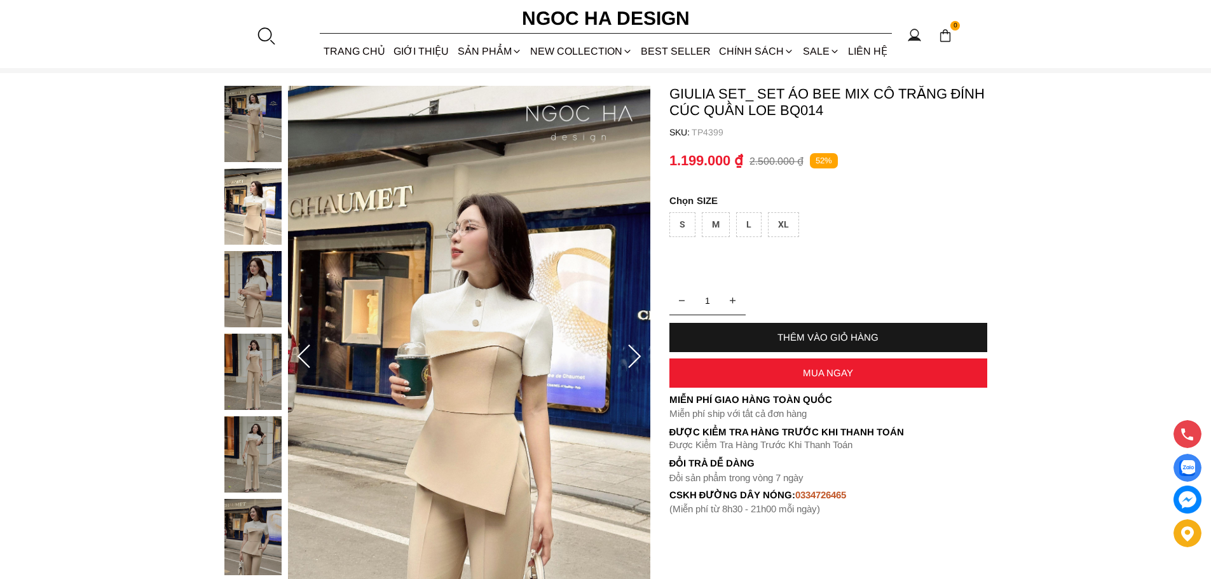
click at [244, 128] on img at bounding box center [252, 124] width 57 height 76
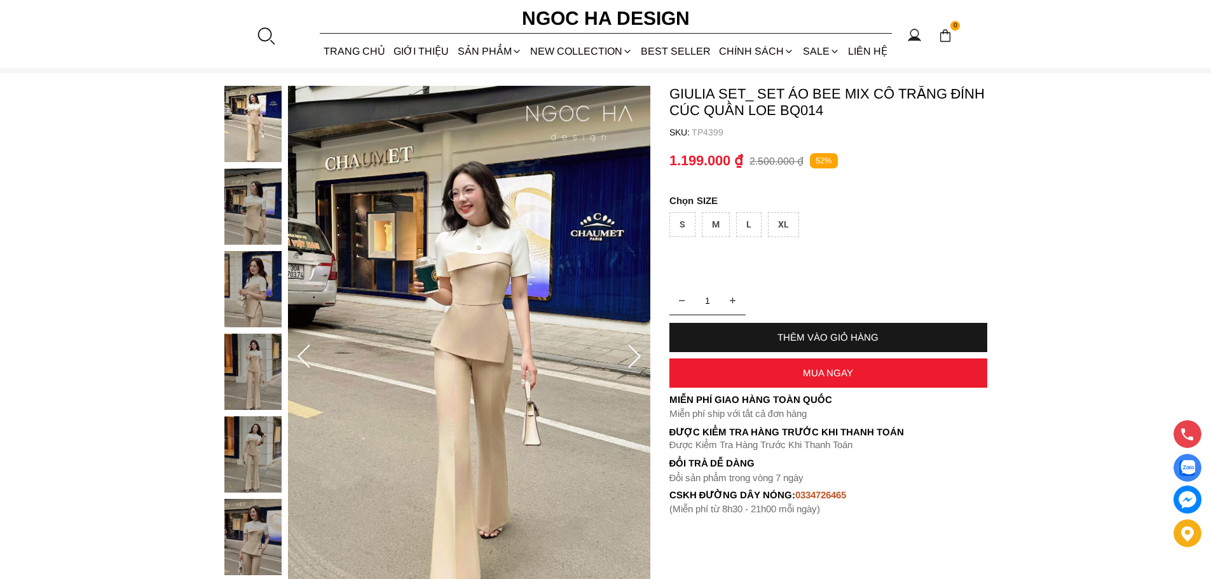
click at [258, 215] on img at bounding box center [252, 206] width 57 height 76
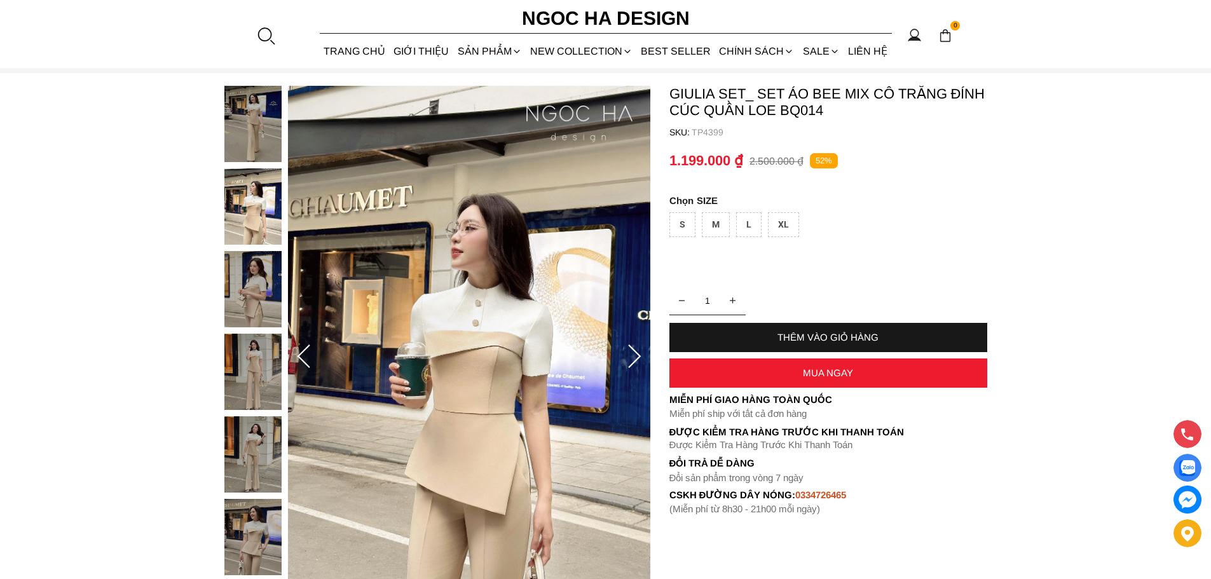
click at [251, 308] on img at bounding box center [252, 289] width 57 height 76
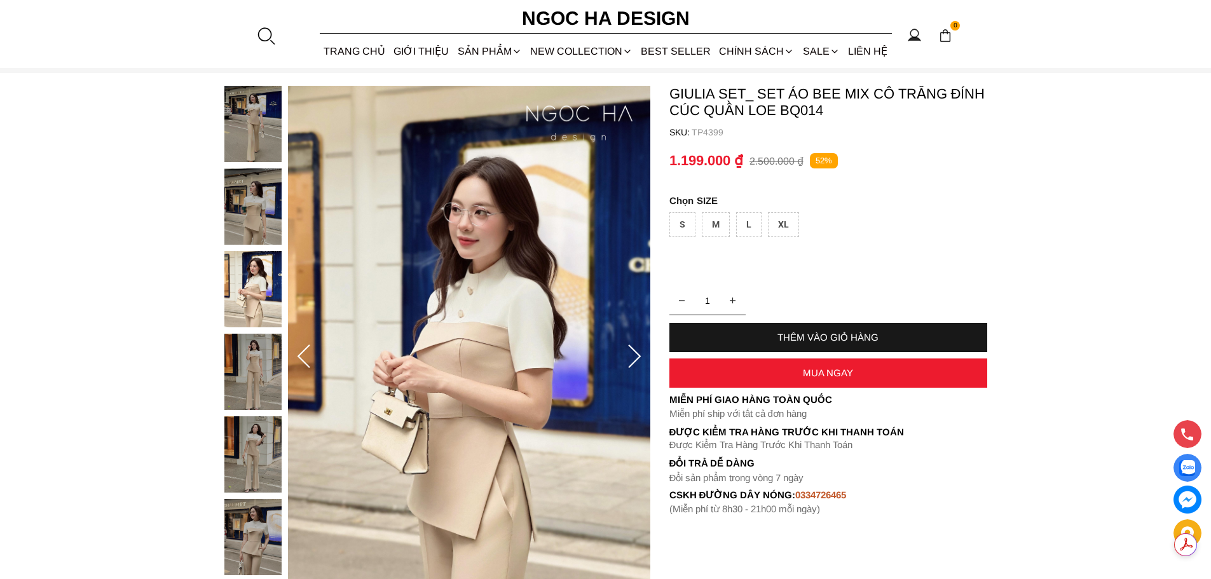
scroll to position [0, 0]
click at [270, 365] on img at bounding box center [252, 372] width 57 height 76
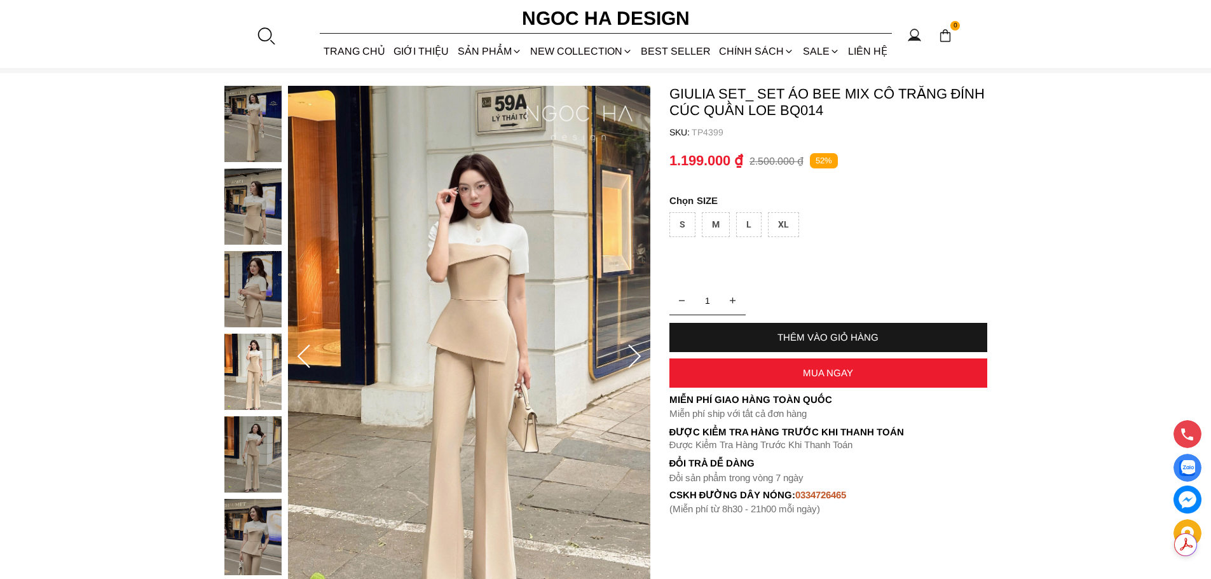
click at [271, 447] on img at bounding box center [252, 454] width 57 height 76
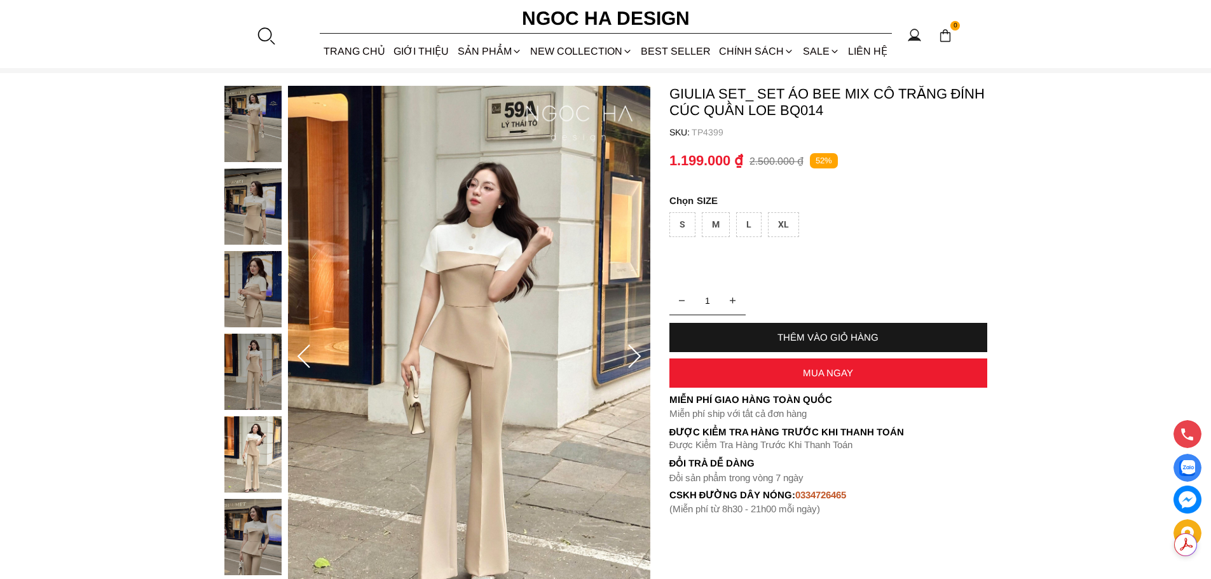
click at [260, 456] on img at bounding box center [252, 454] width 57 height 76
click at [270, 528] on img at bounding box center [252, 537] width 57 height 76
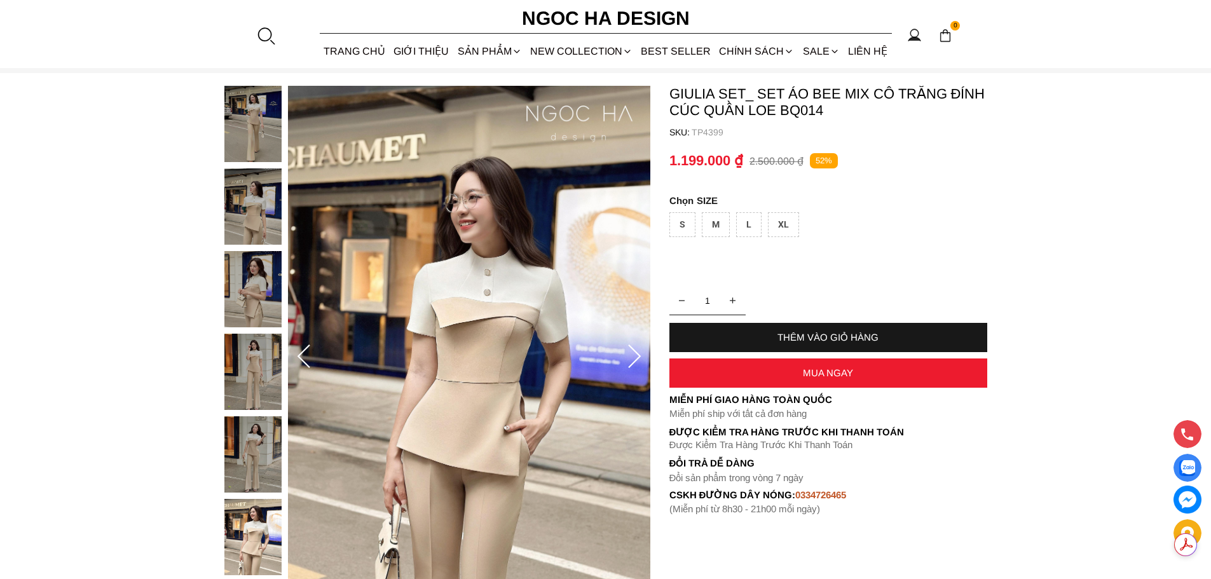
click at [240, 122] on img at bounding box center [252, 124] width 57 height 76
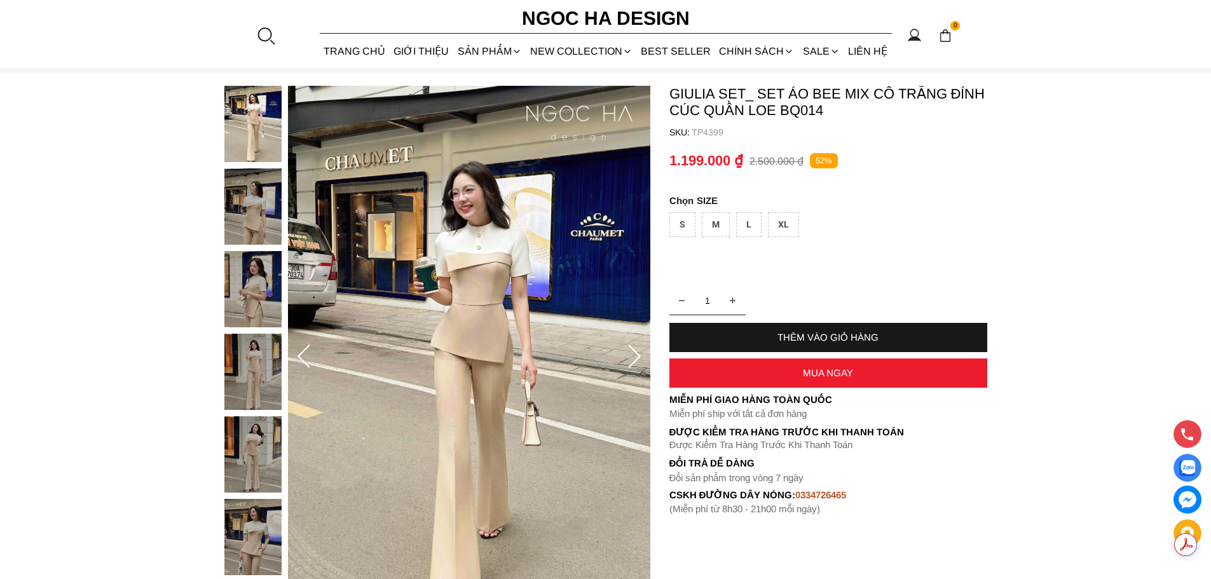
click at [259, 203] on img at bounding box center [252, 206] width 57 height 76
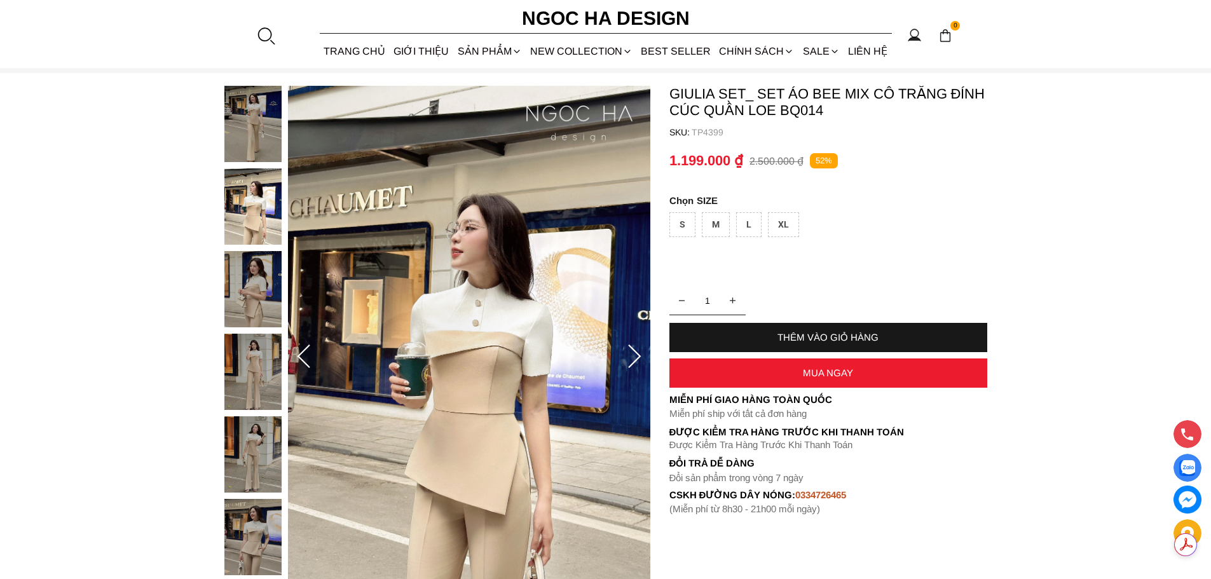
click at [257, 292] on img at bounding box center [252, 289] width 57 height 76
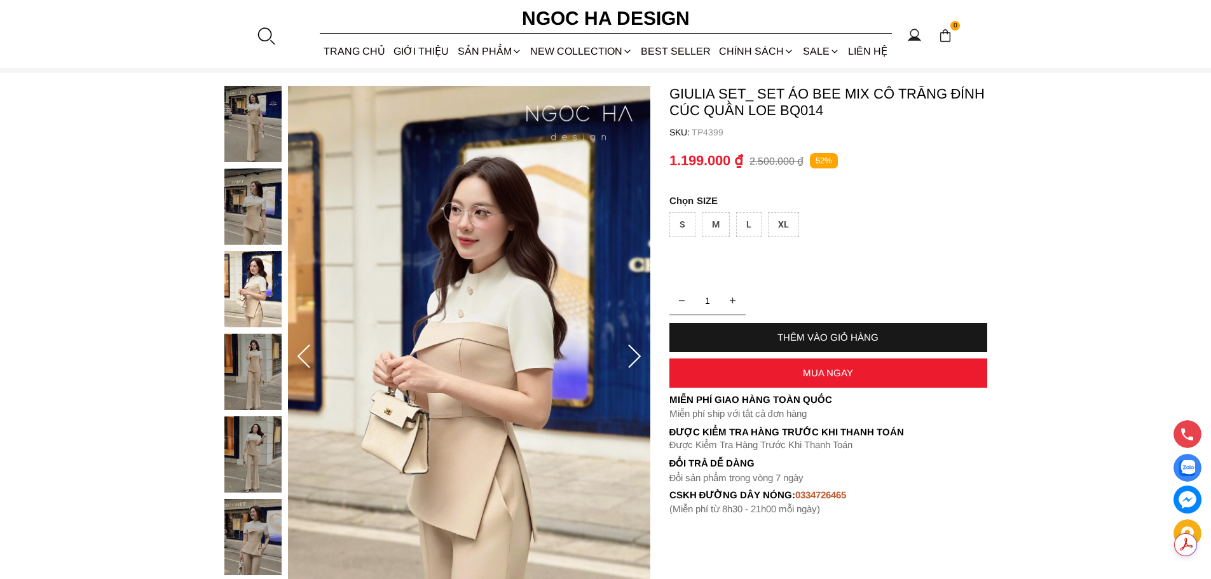
click at [258, 385] on img at bounding box center [252, 372] width 57 height 76
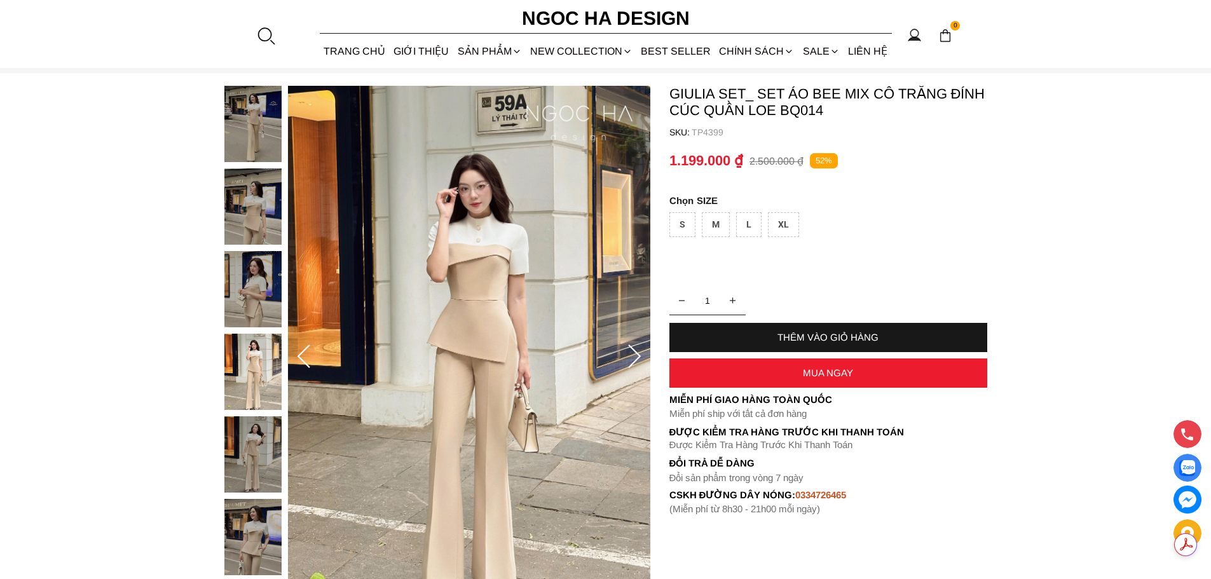
click at [259, 444] on img at bounding box center [252, 454] width 57 height 76
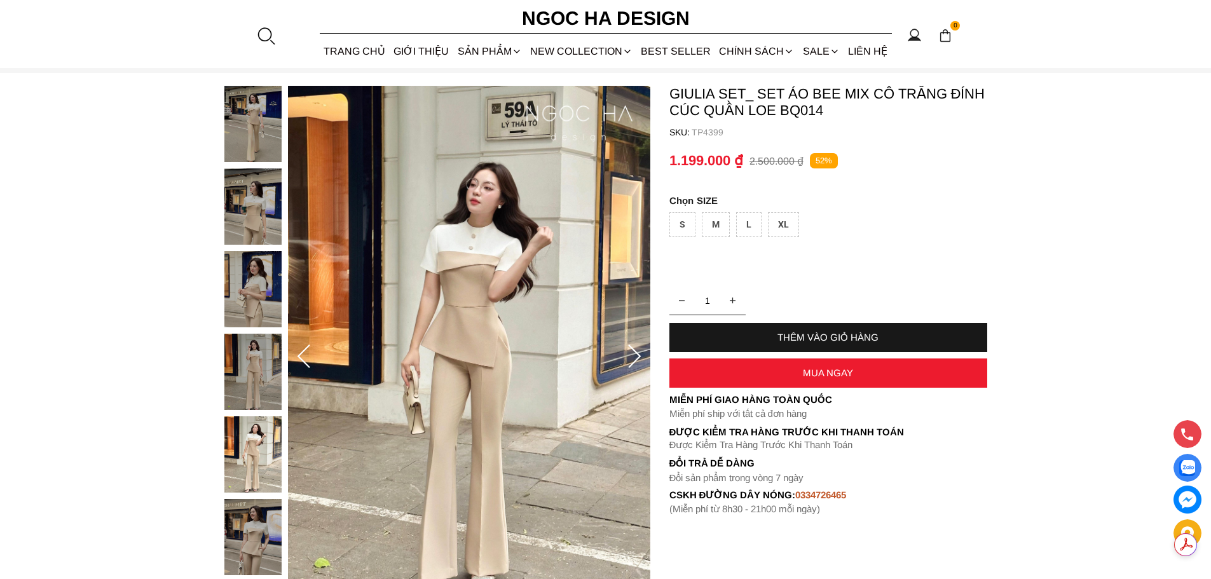
click at [261, 525] on img at bounding box center [252, 537] width 57 height 76
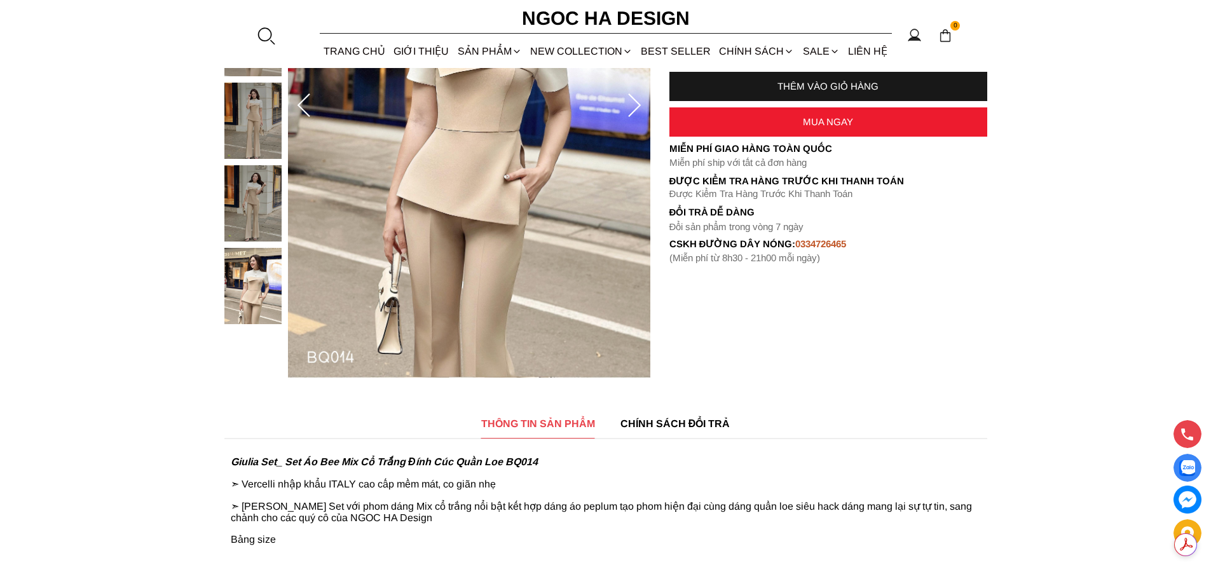
scroll to position [318, 0]
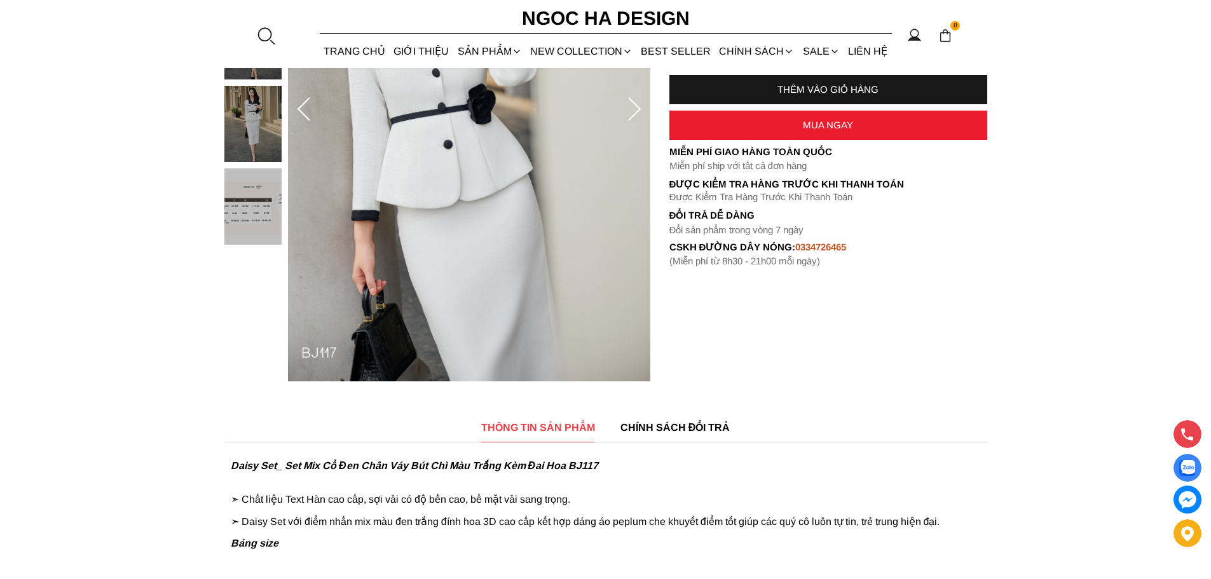
scroll to position [318, 0]
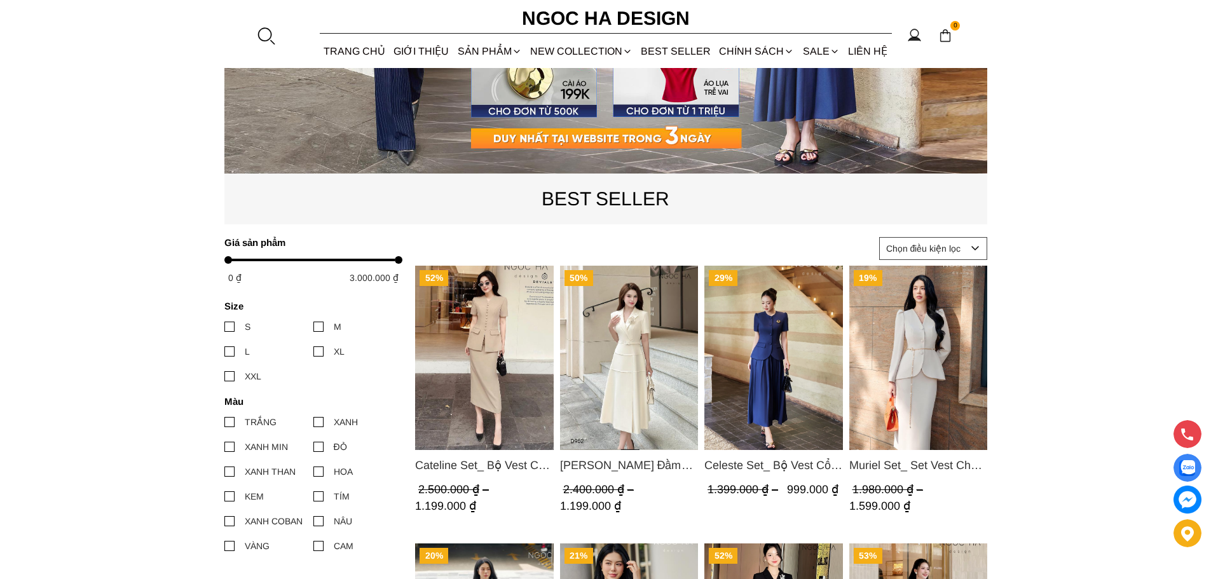
scroll to position [387, 0]
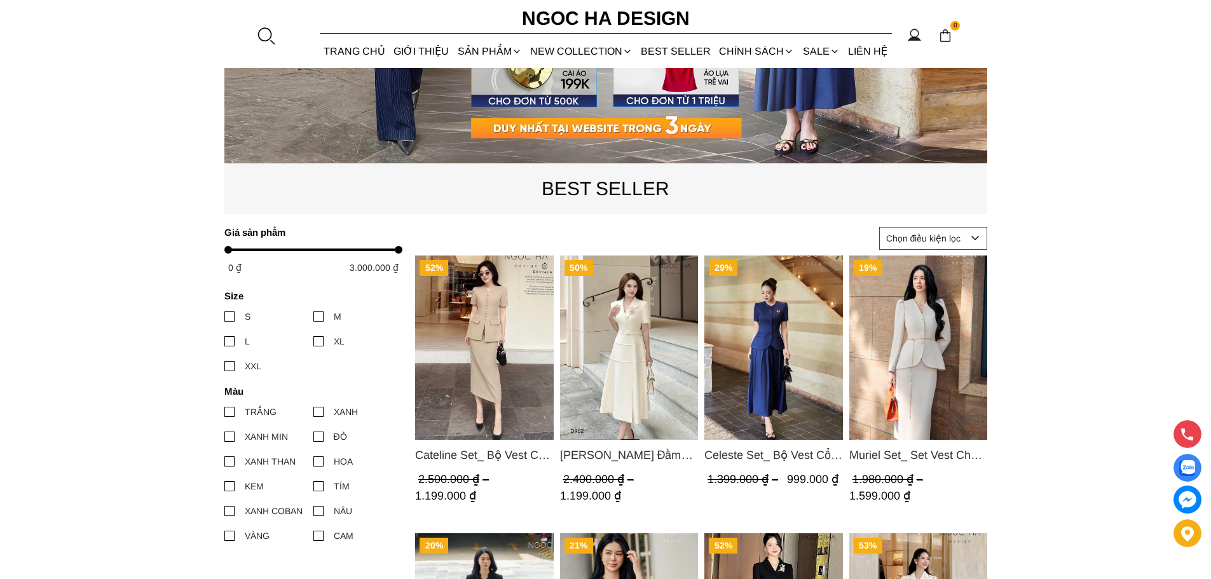
click at [943, 320] on img "Product image - Muriel Set_ Set Vest Chân Váy Màu Bee Vai Xếp Ly Cổ V Kèm Đai K…" at bounding box center [918, 348] width 139 height 184
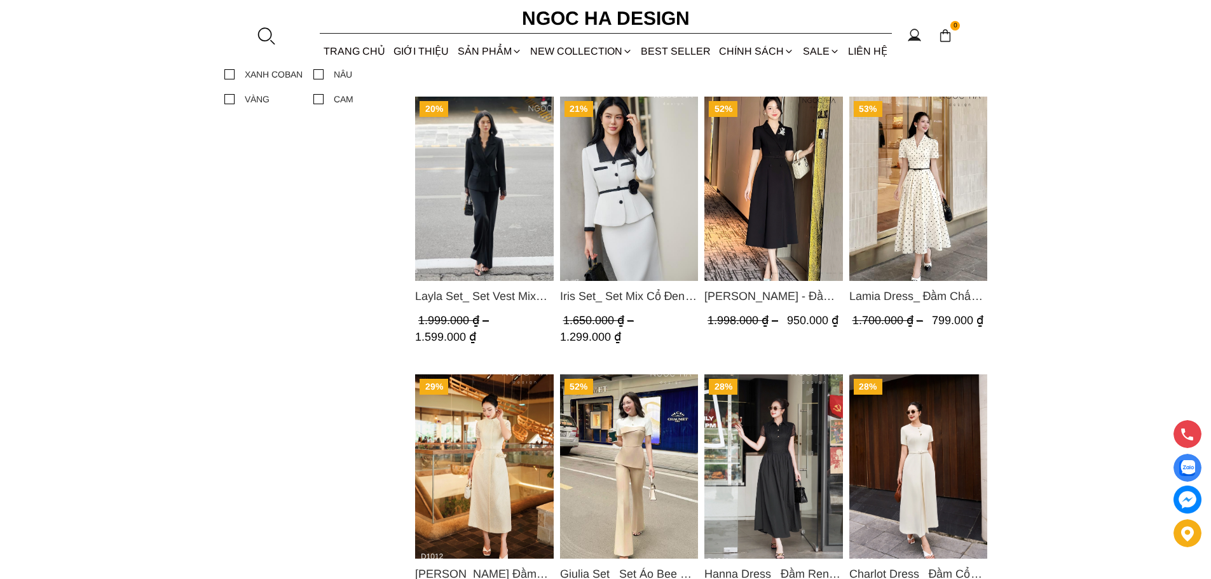
scroll to position [832, 0]
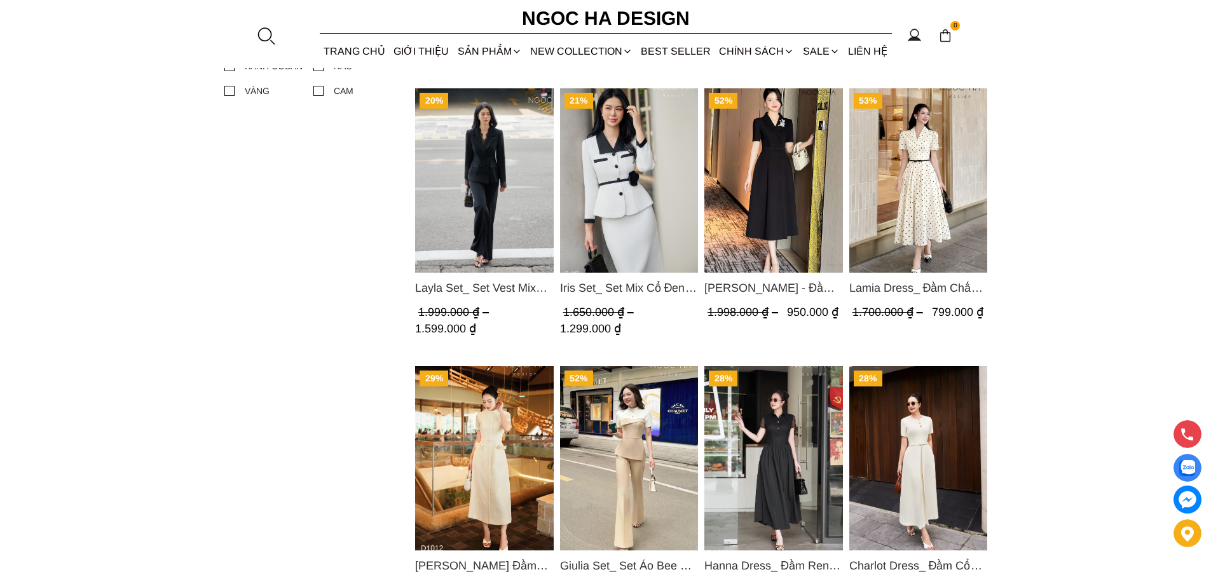
click at [637, 422] on img "Product image - Giulia Set_ Set Áo Bee Mix Cổ Trắng Đính Cúc Quần Loe BQ014" at bounding box center [629, 458] width 139 height 184
click at [647, 47] on link "BEST SELLER" at bounding box center [676, 51] width 78 height 34
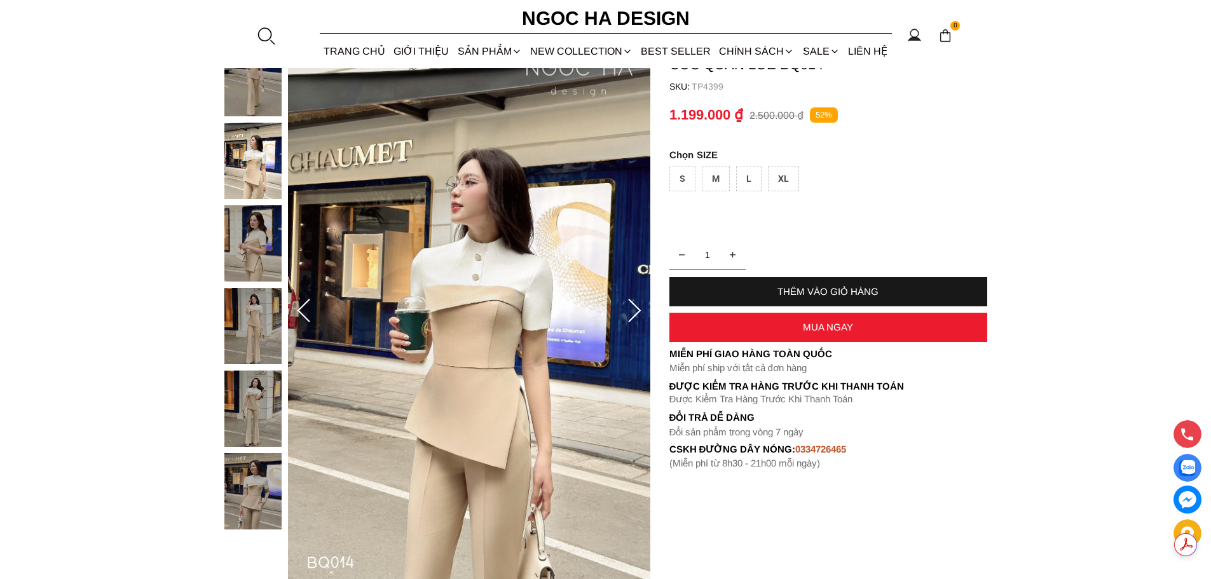
scroll to position [127, 0]
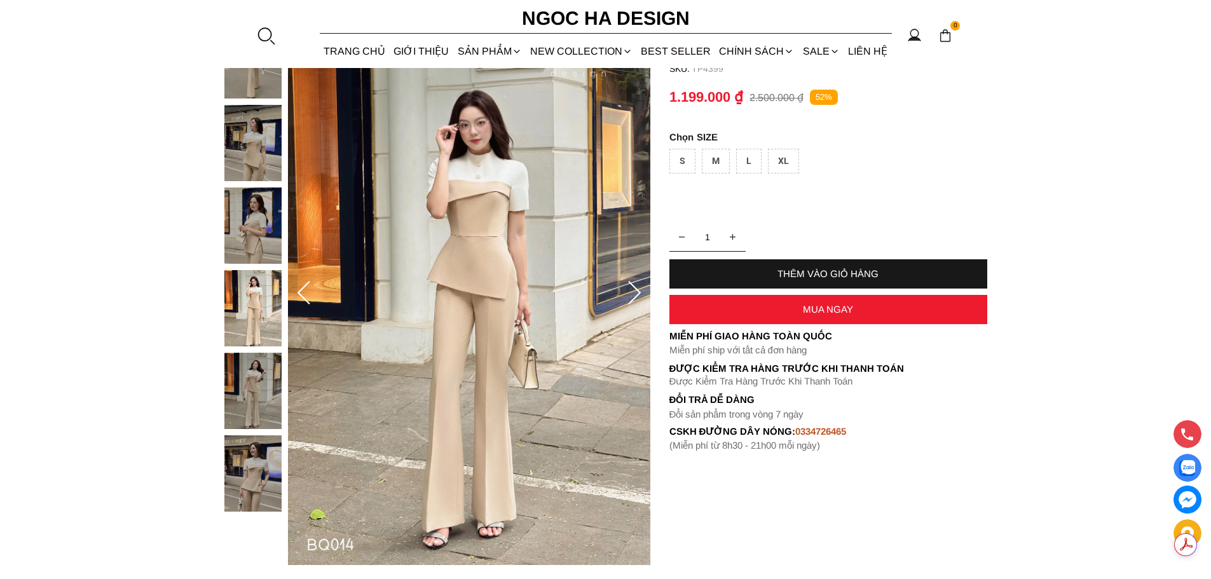
click at [792, 163] on div "XL" at bounding box center [783, 161] width 31 height 25
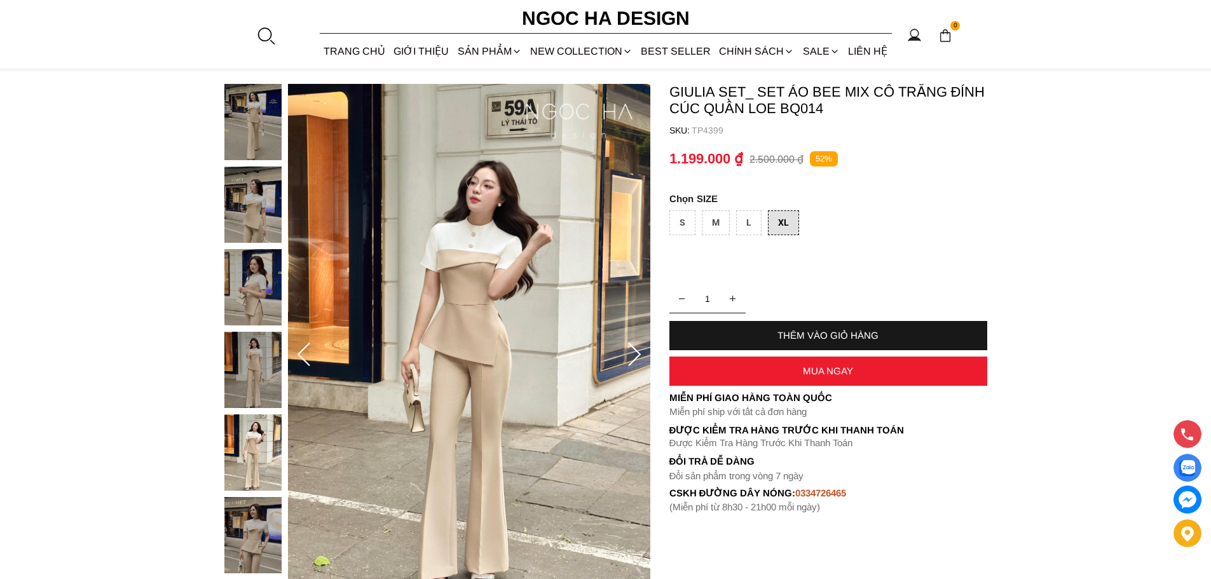
scroll to position [64, 0]
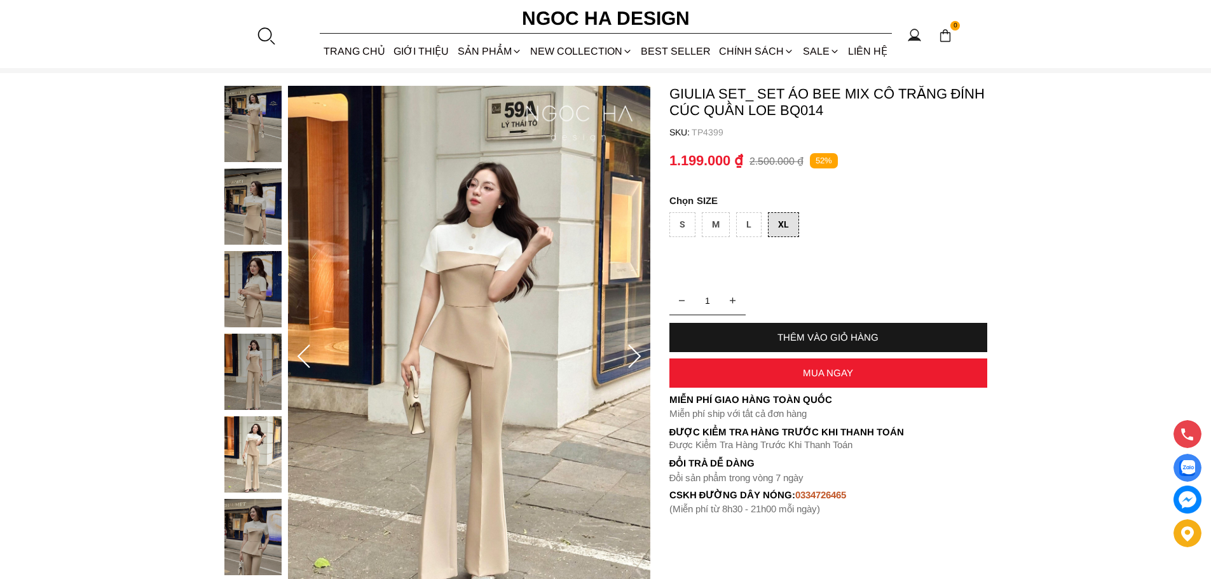
click at [250, 302] on img at bounding box center [252, 289] width 57 height 76
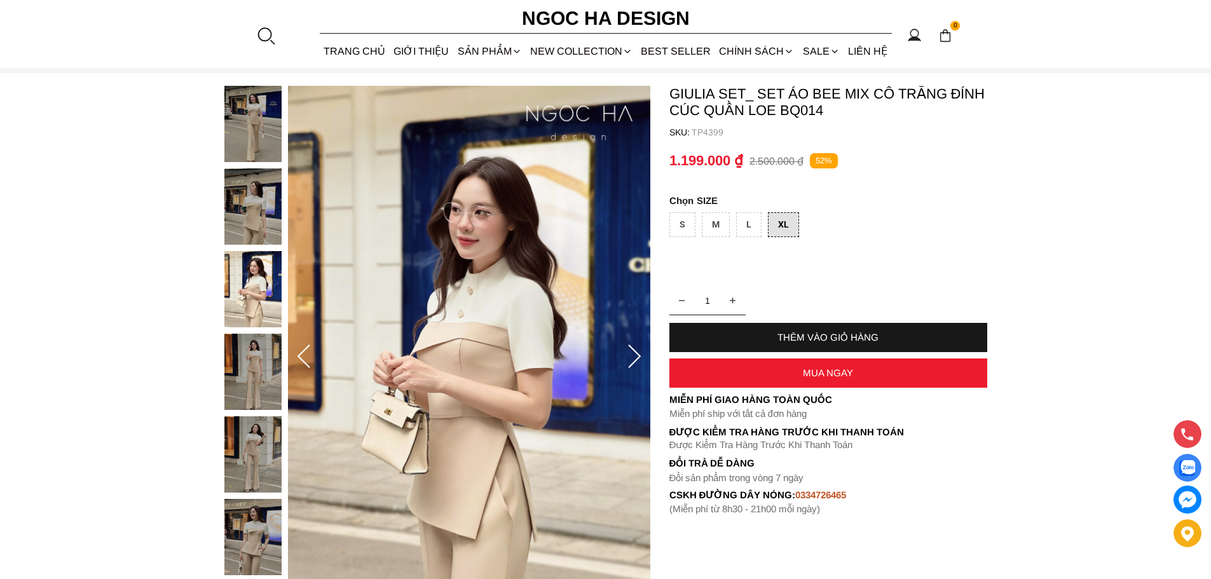
click at [266, 117] on img at bounding box center [252, 124] width 57 height 76
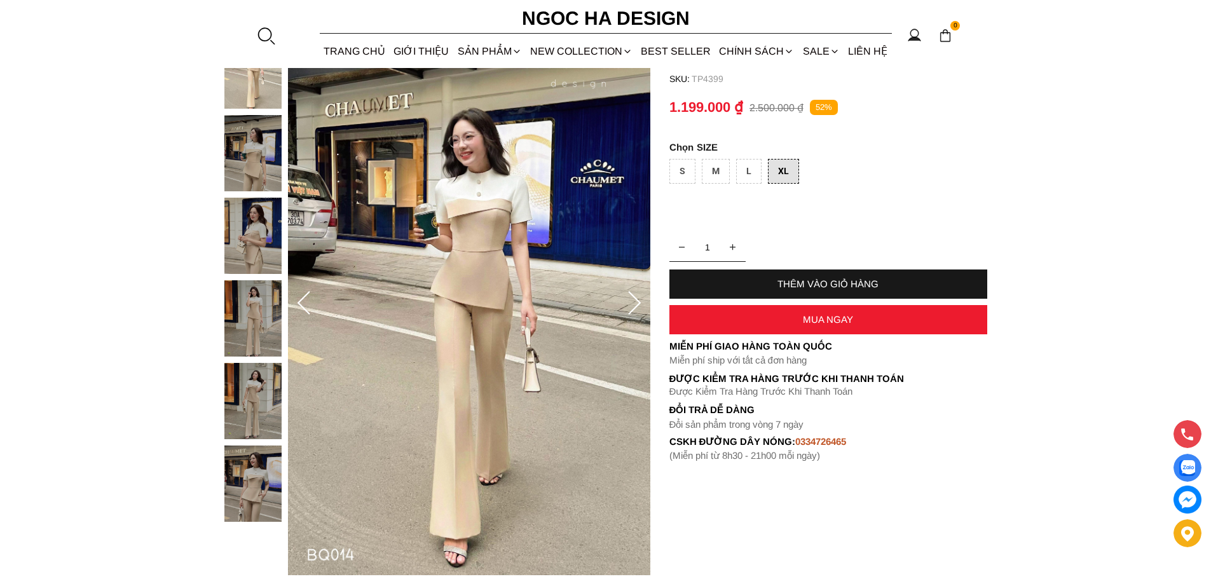
scroll to position [127, 0]
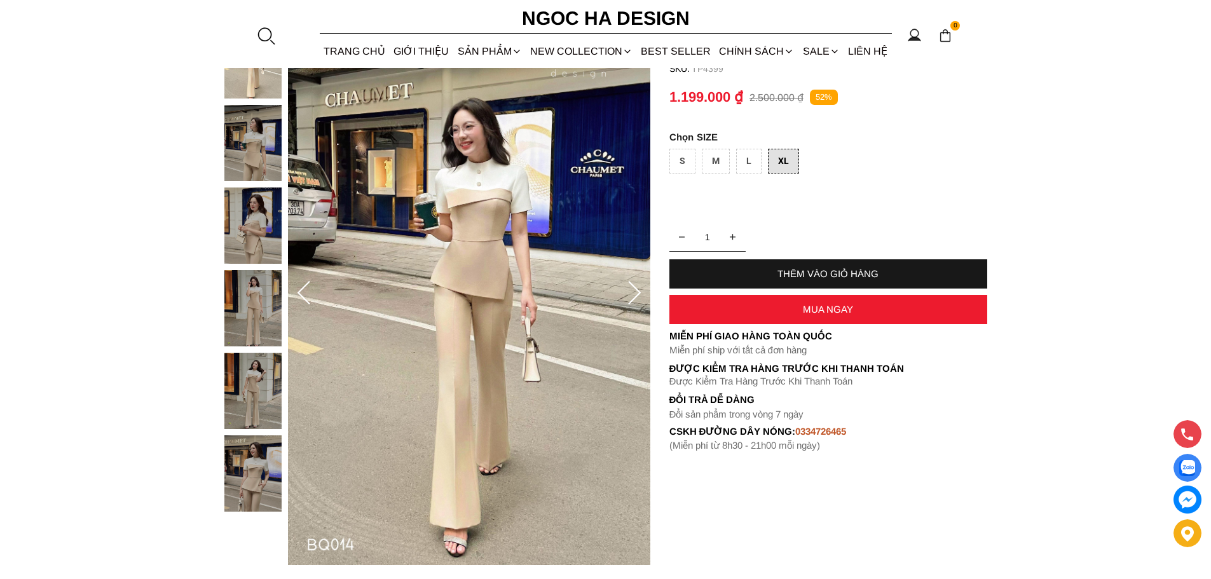
click at [247, 146] on img at bounding box center [252, 143] width 57 height 76
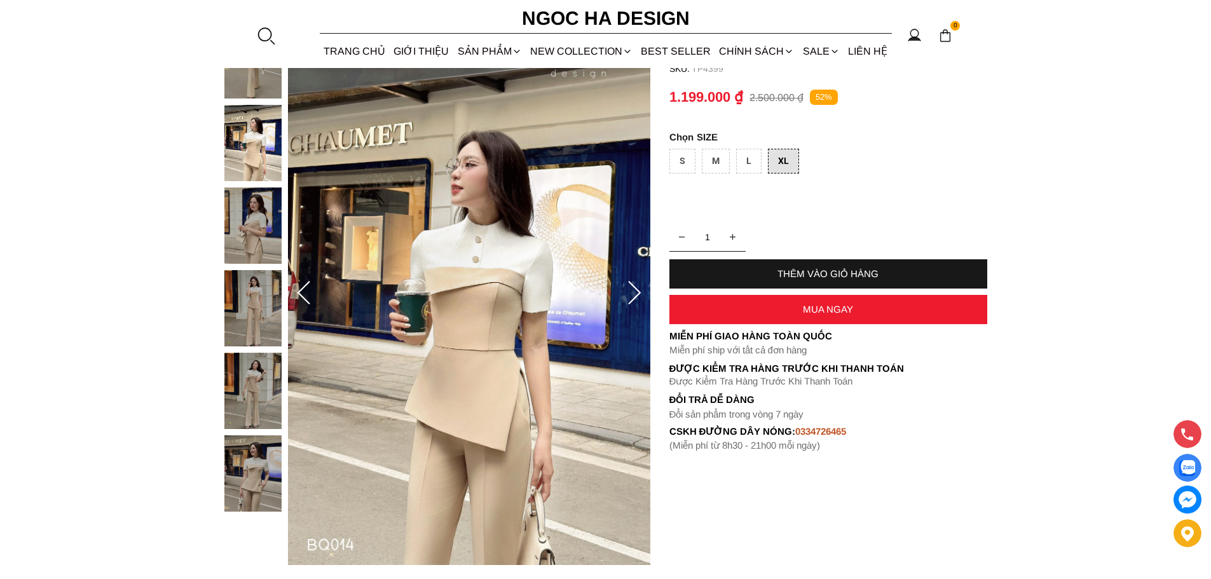
click at [254, 333] on div at bounding box center [256, 270] width 64 height 496
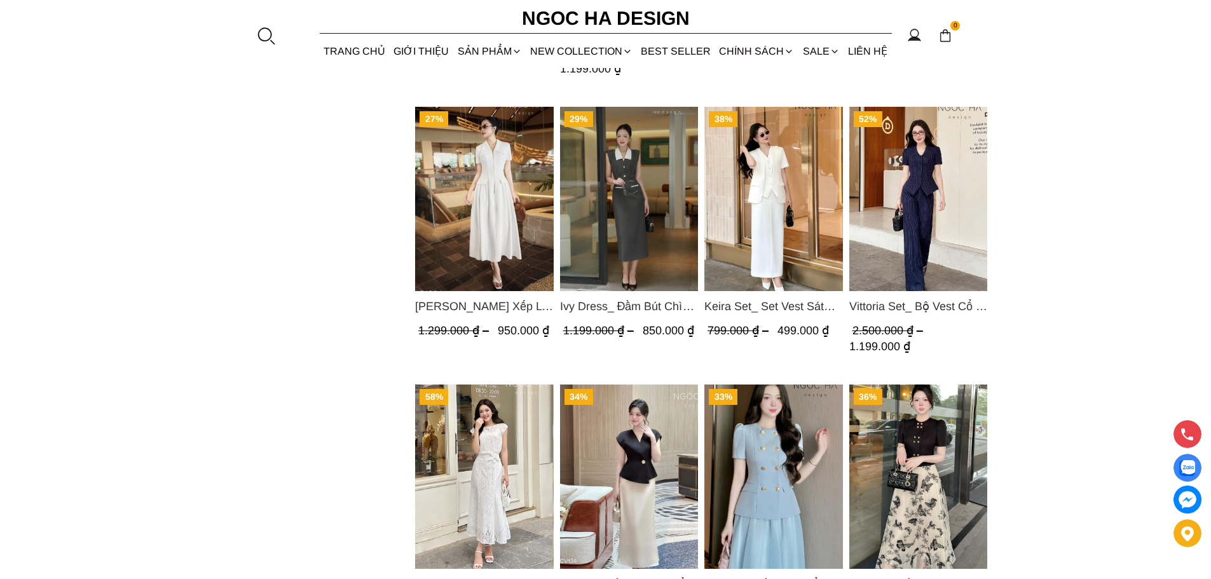
scroll to position [1145, 0]
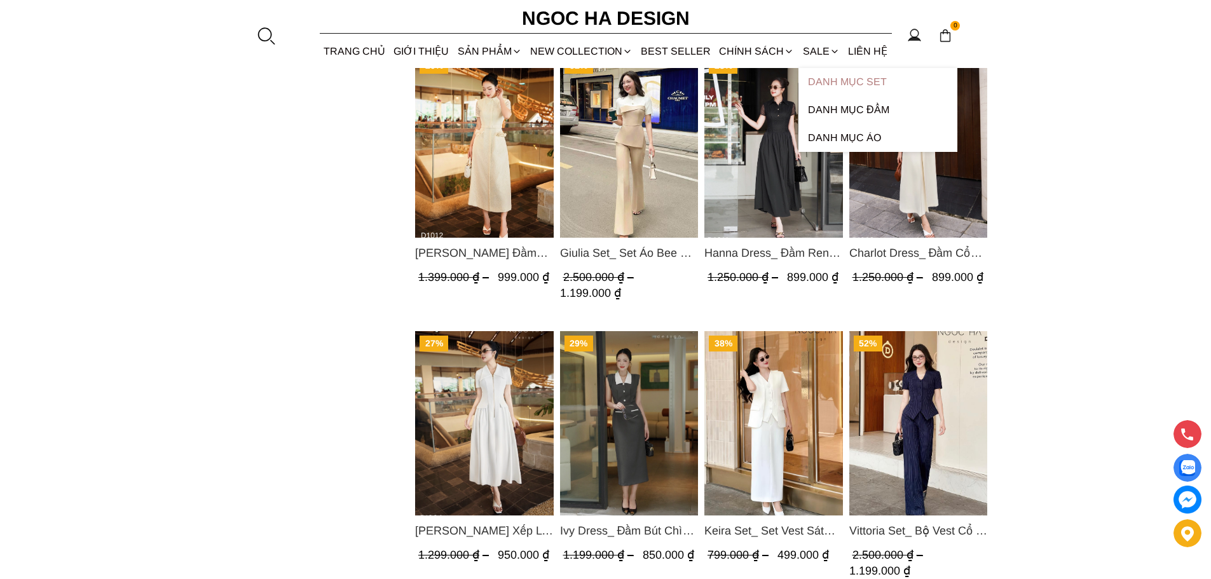
click at [830, 81] on link "Danh Mục Set" at bounding box center [878, 82] width 159 height 28
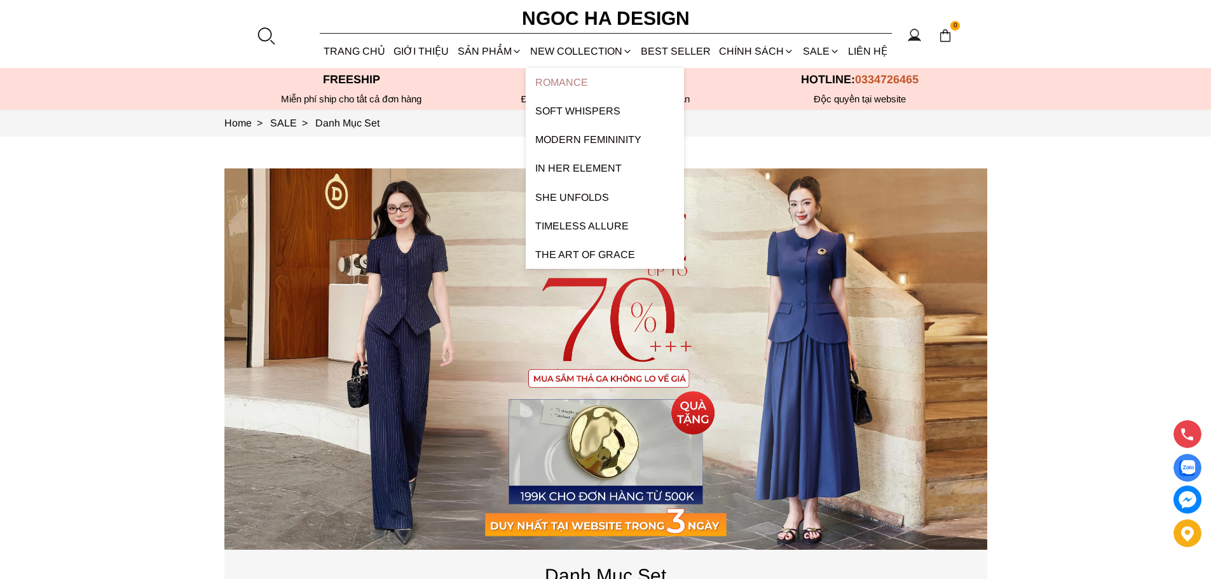
click at [567, 81] on link "ROMANCE" at bounding box center [605, 82] width 158 height 29
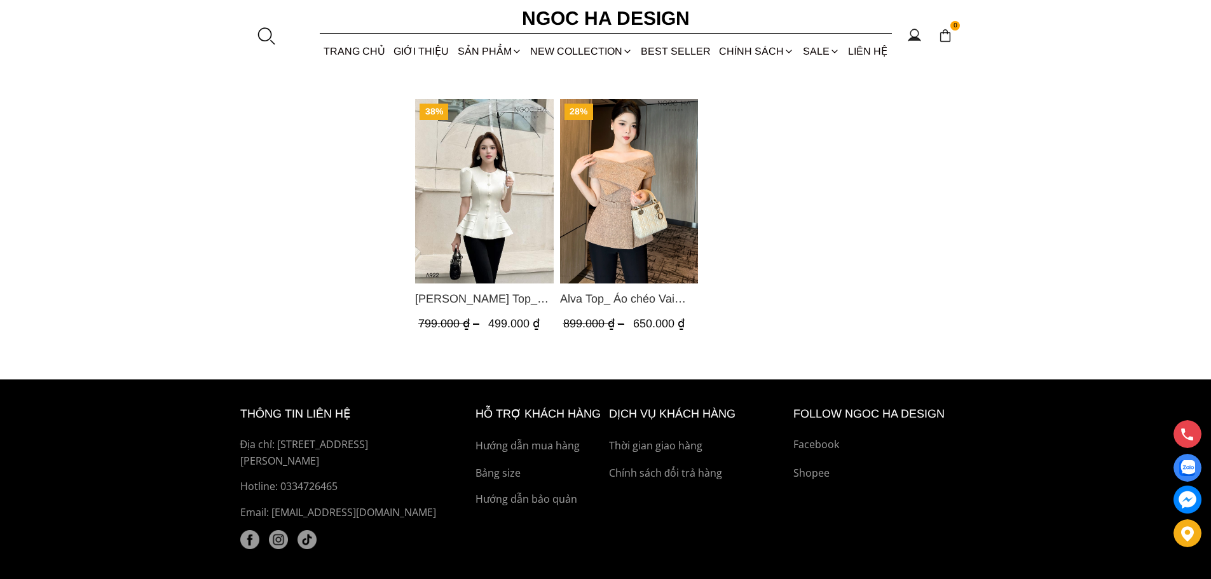
scroll to position [1408, 0]
